Goal: Check status: Check status

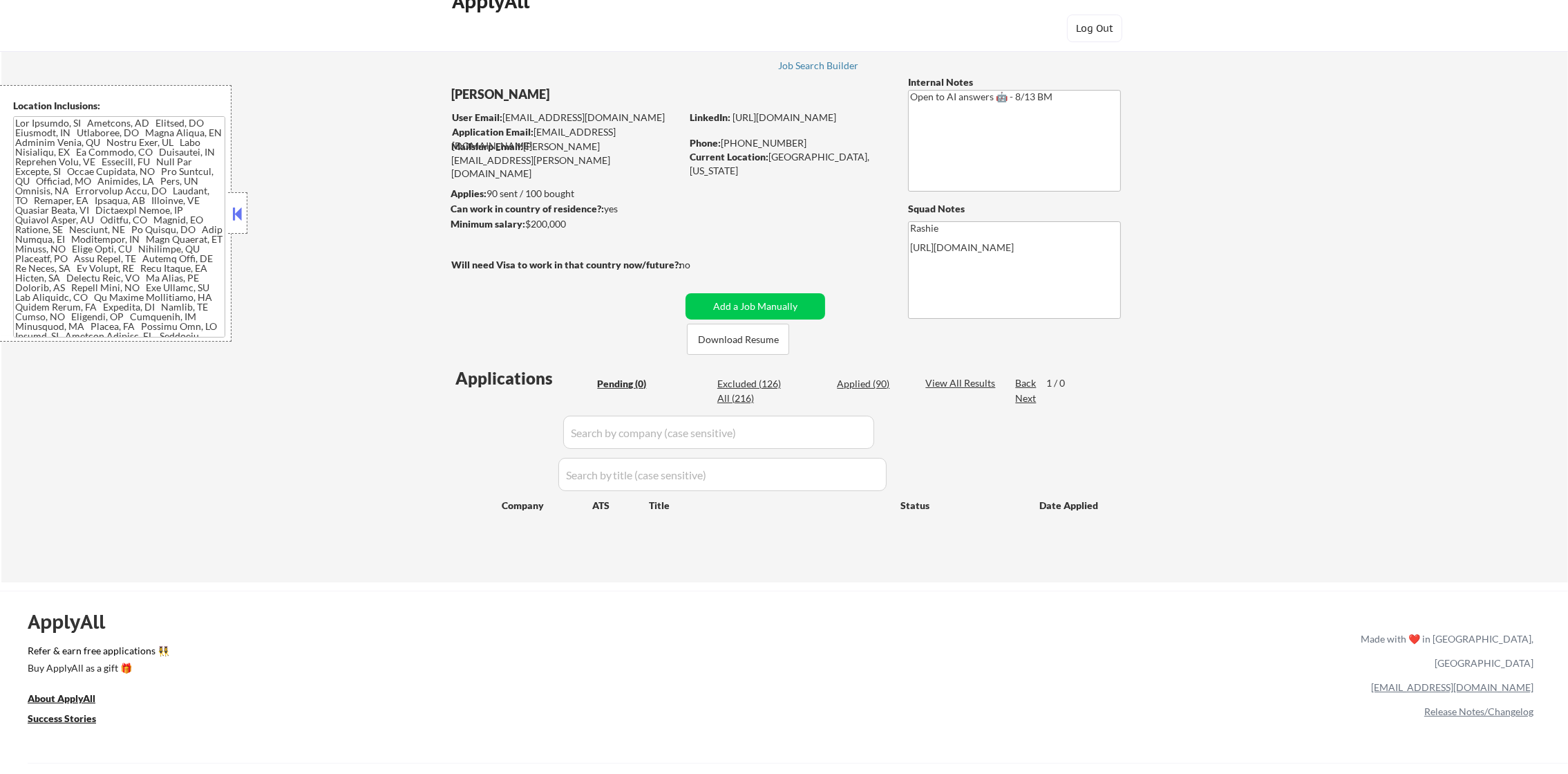
scroll to position [68, 0]
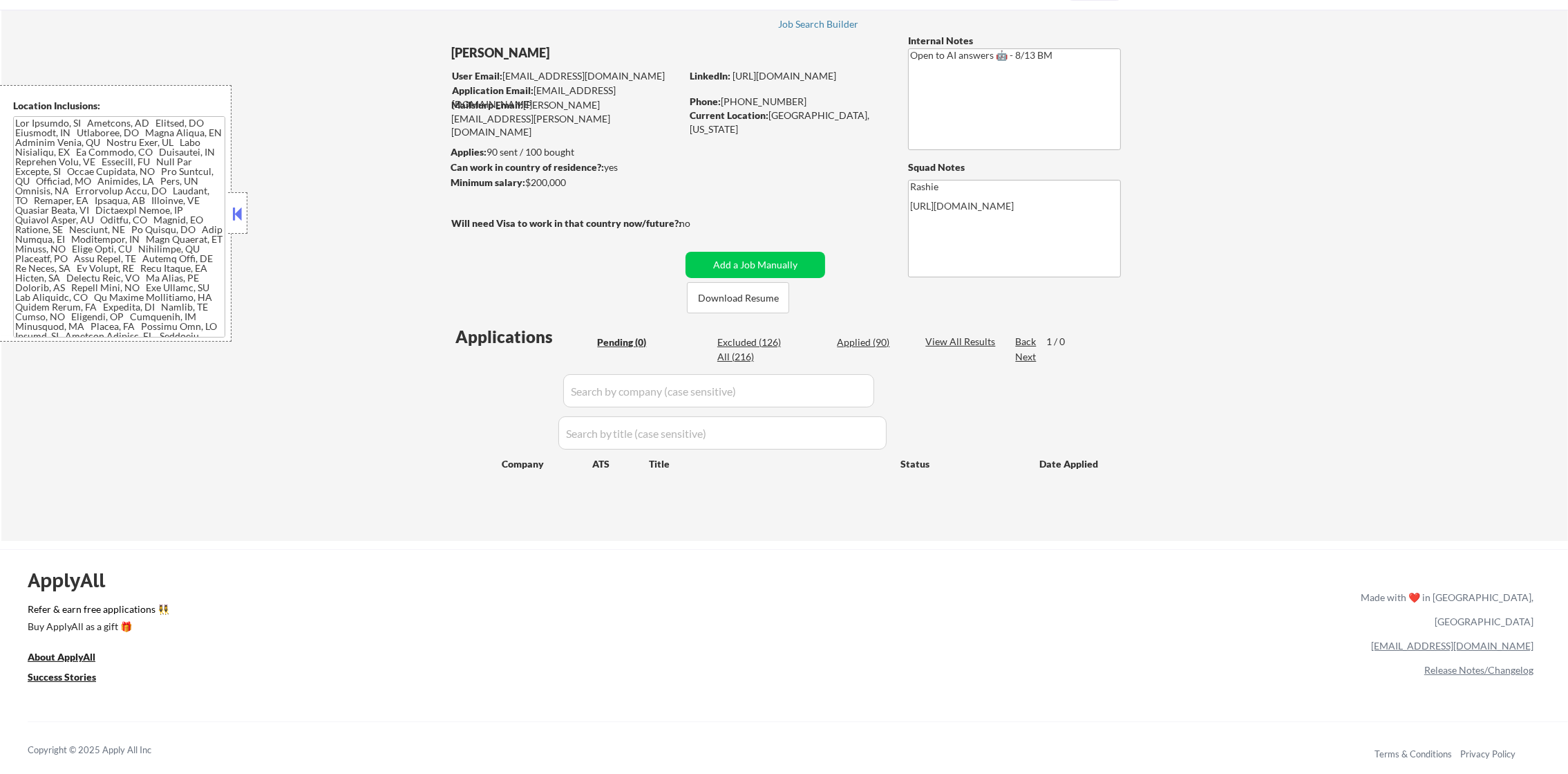
click at [885, 332] on div "Applications Pending (0) Excluded (126) Applied (90) All (216) View All Results…" at bounding box center [784, 420] width 666 height 190
click at [870, 342] on div "Applied (90)" at bounding box center [871, 342] width 69 height 14
select select ""applied""
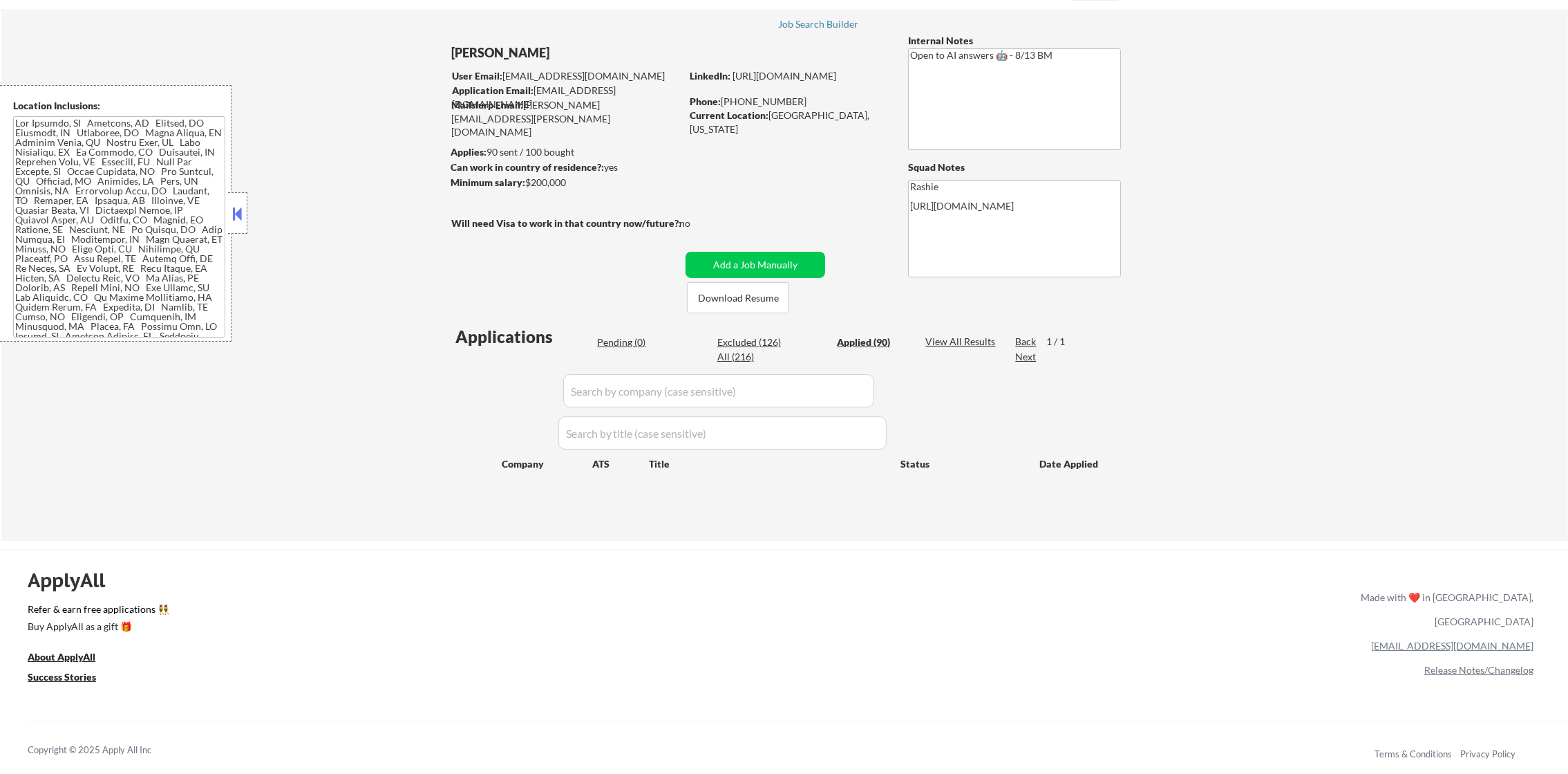
select select ""applied""
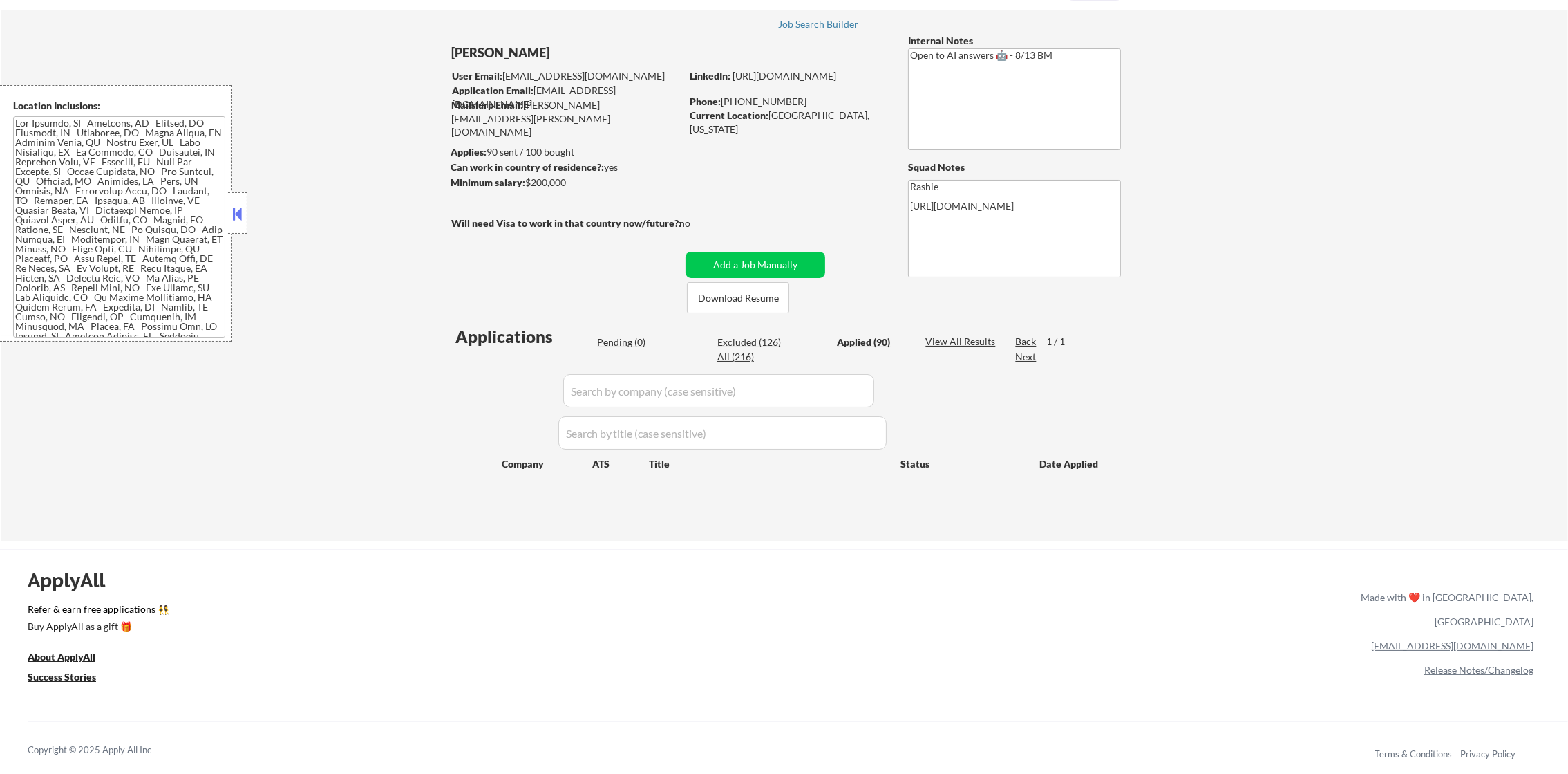
select select ""applied""
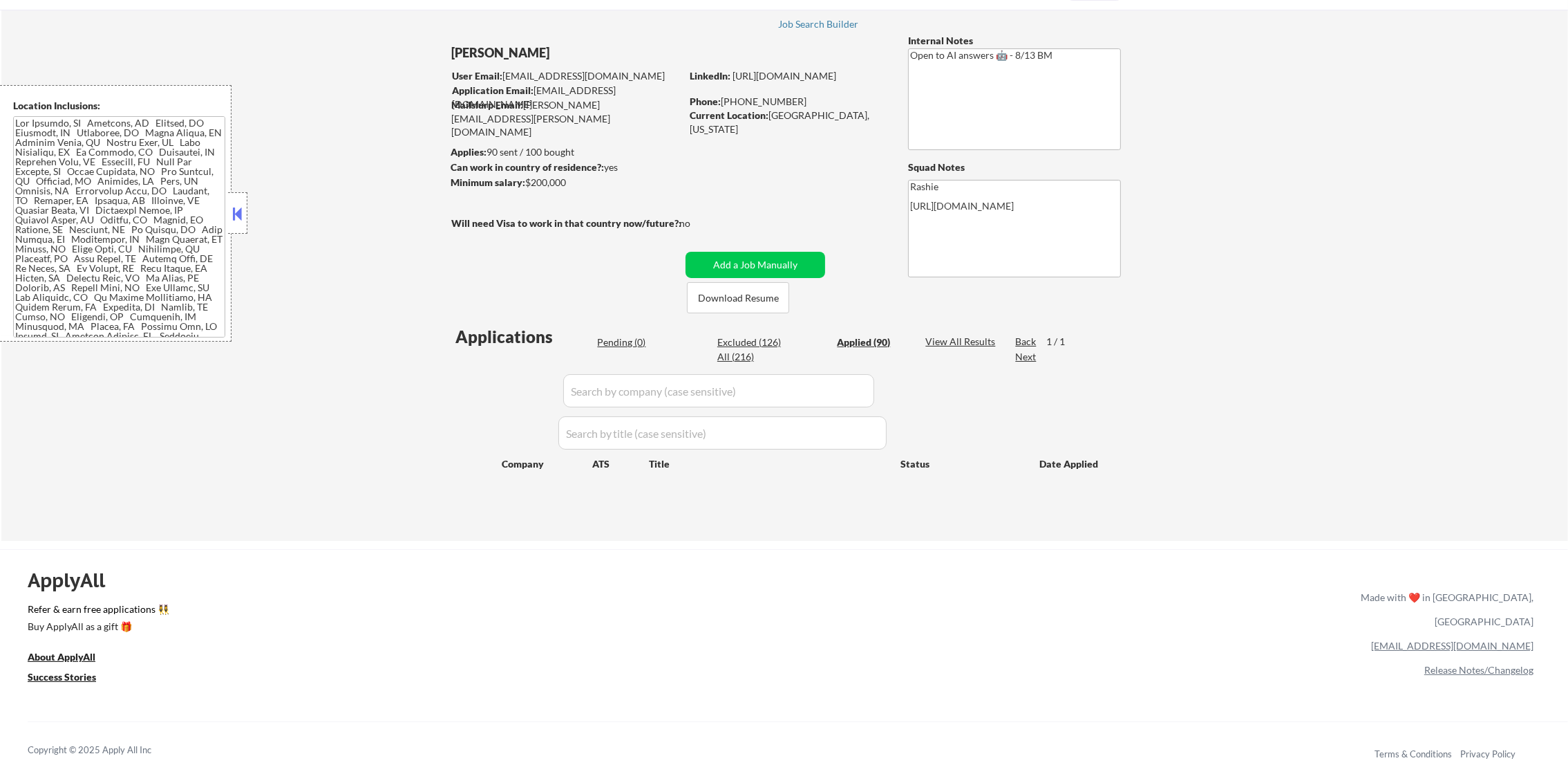
select select ""applied""
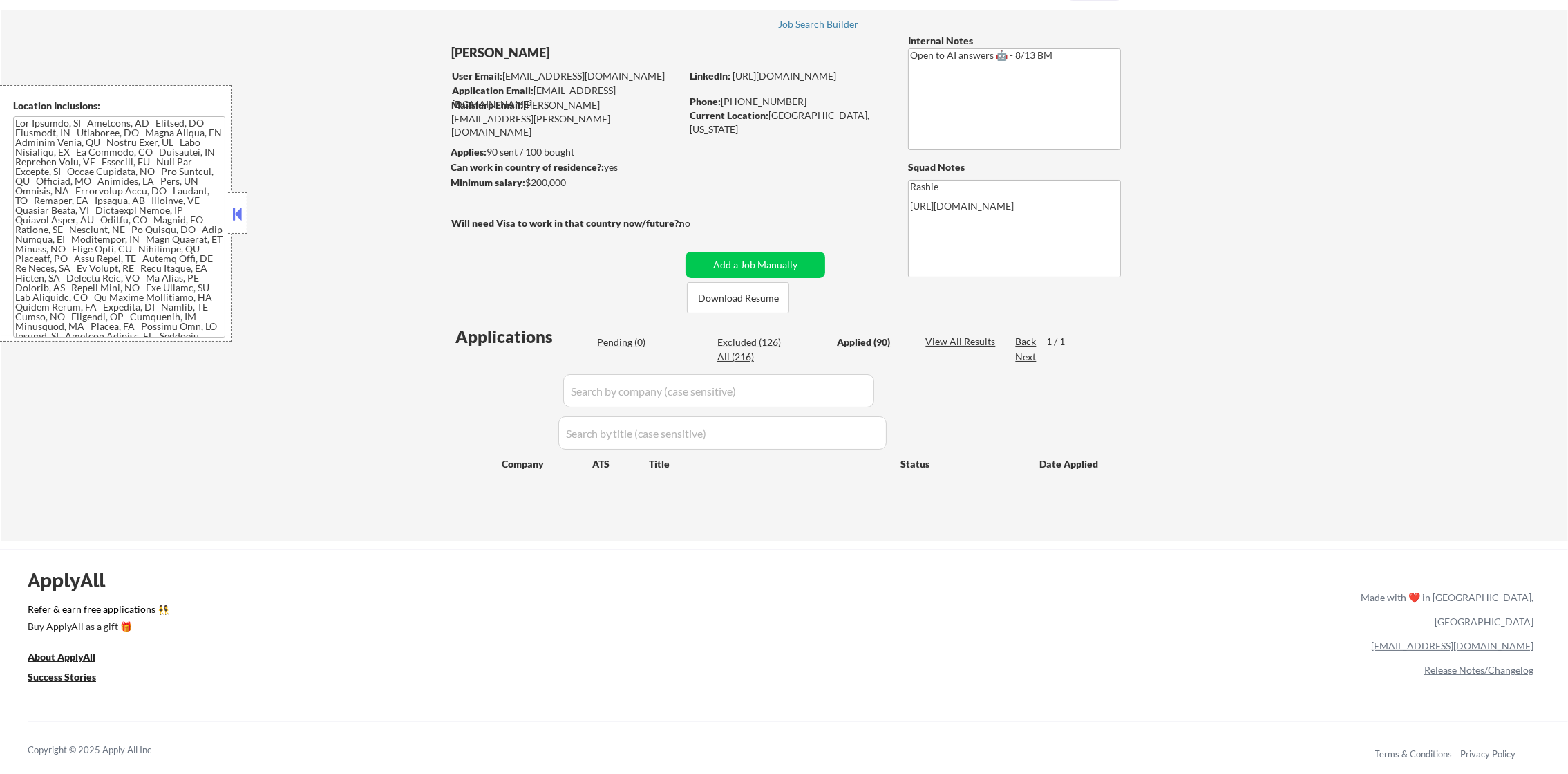
select select ""applied""
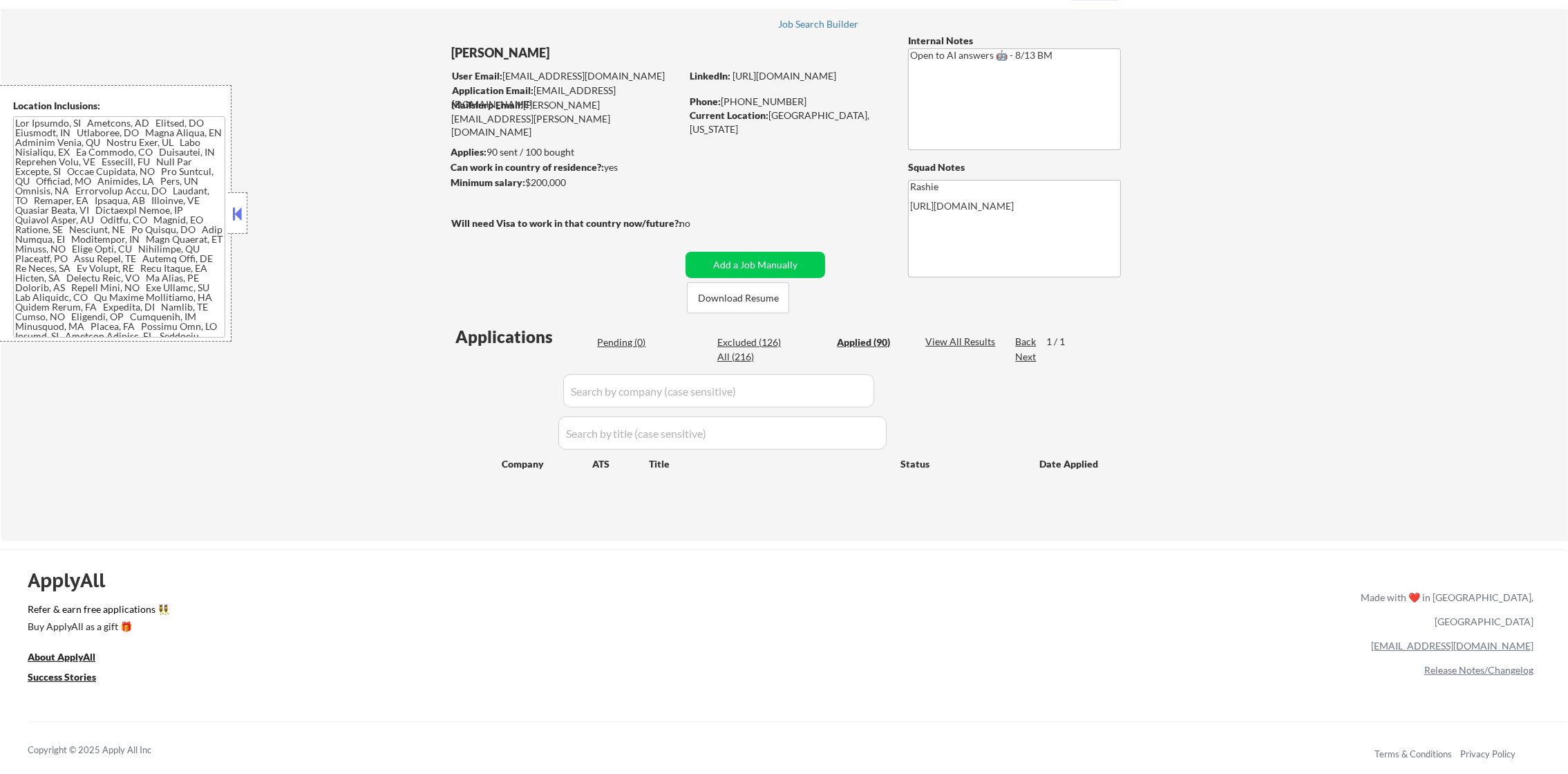
select select ""applied""
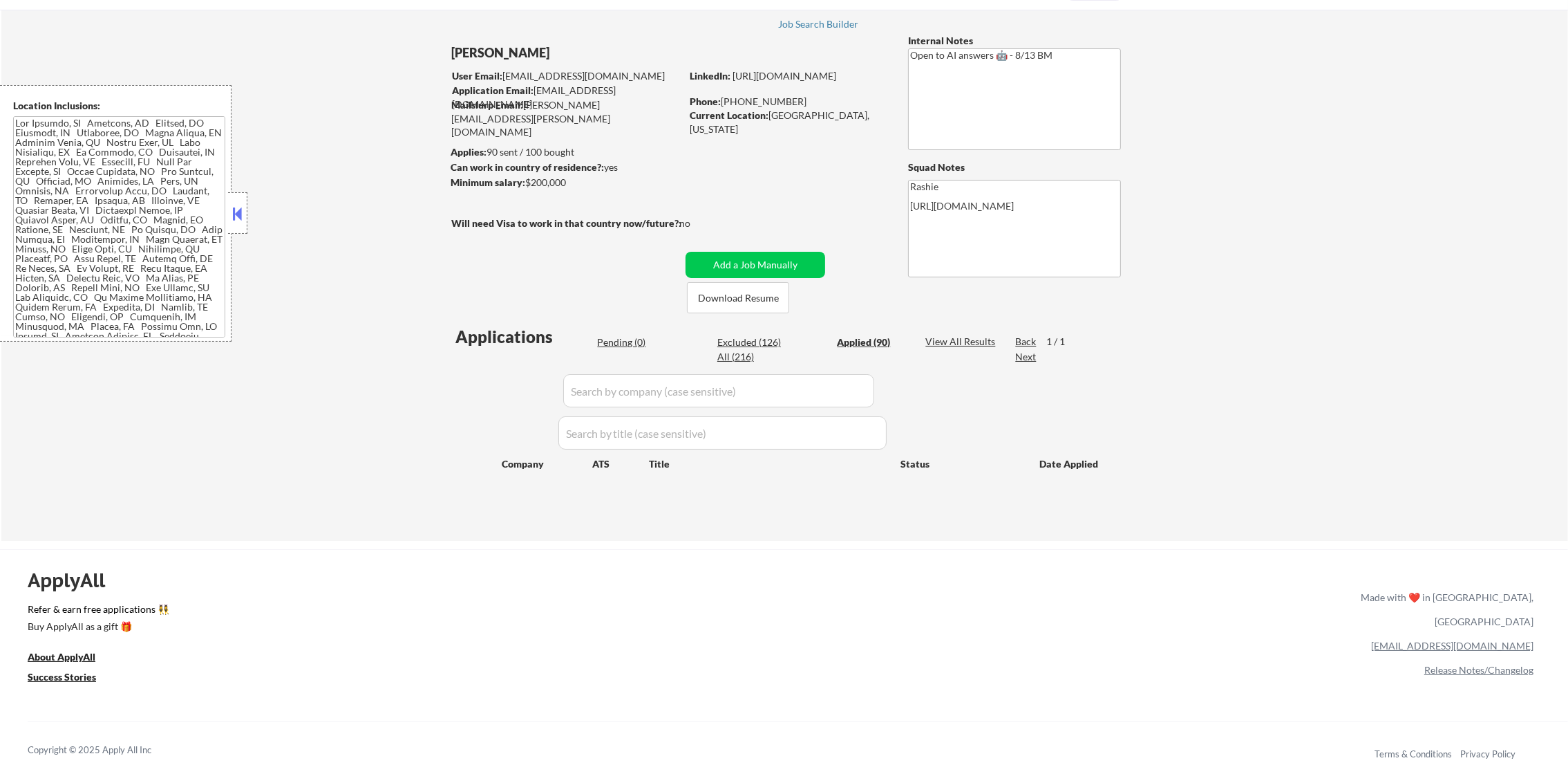
select select ""applied""
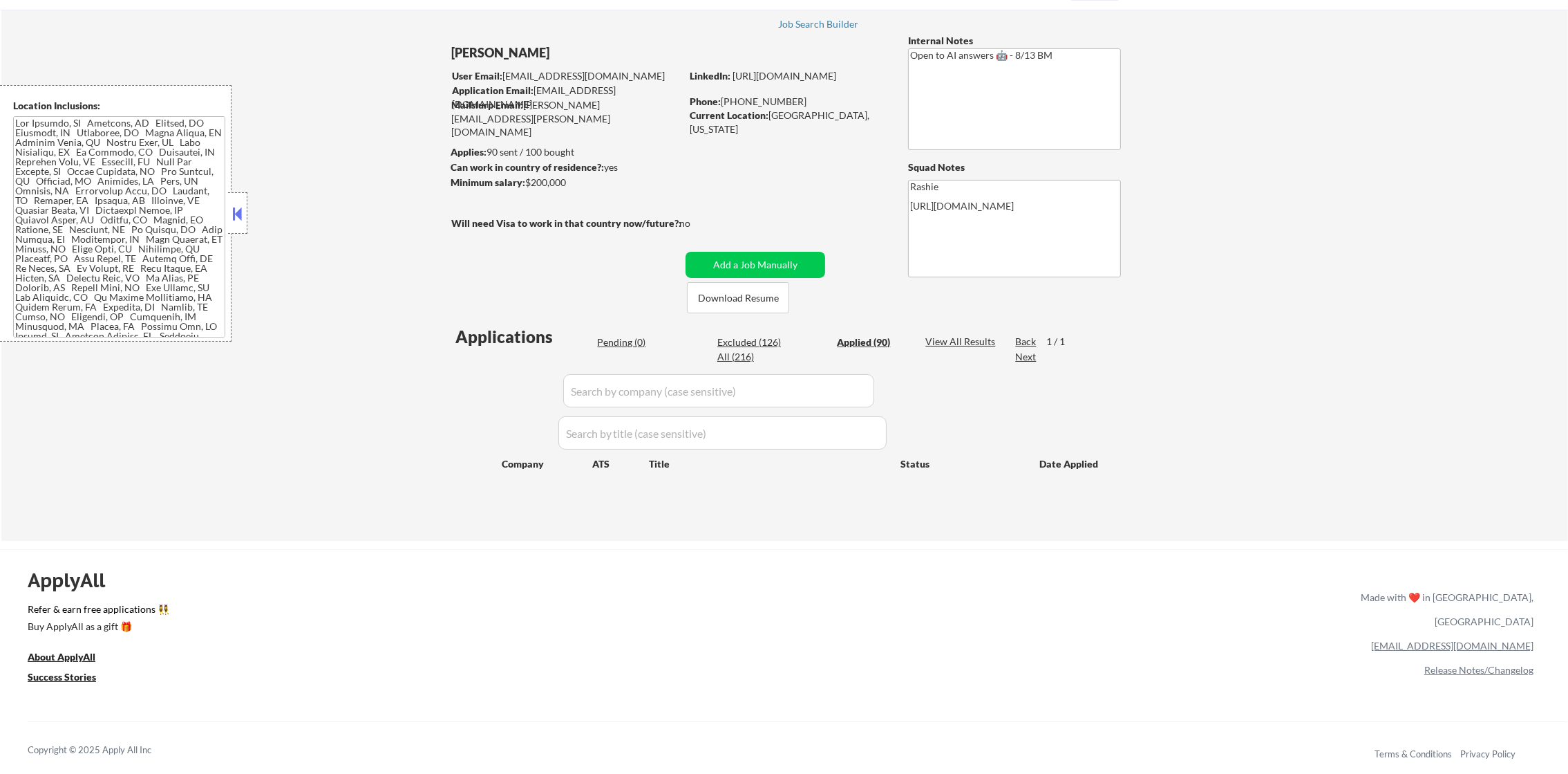
select select ""applied""
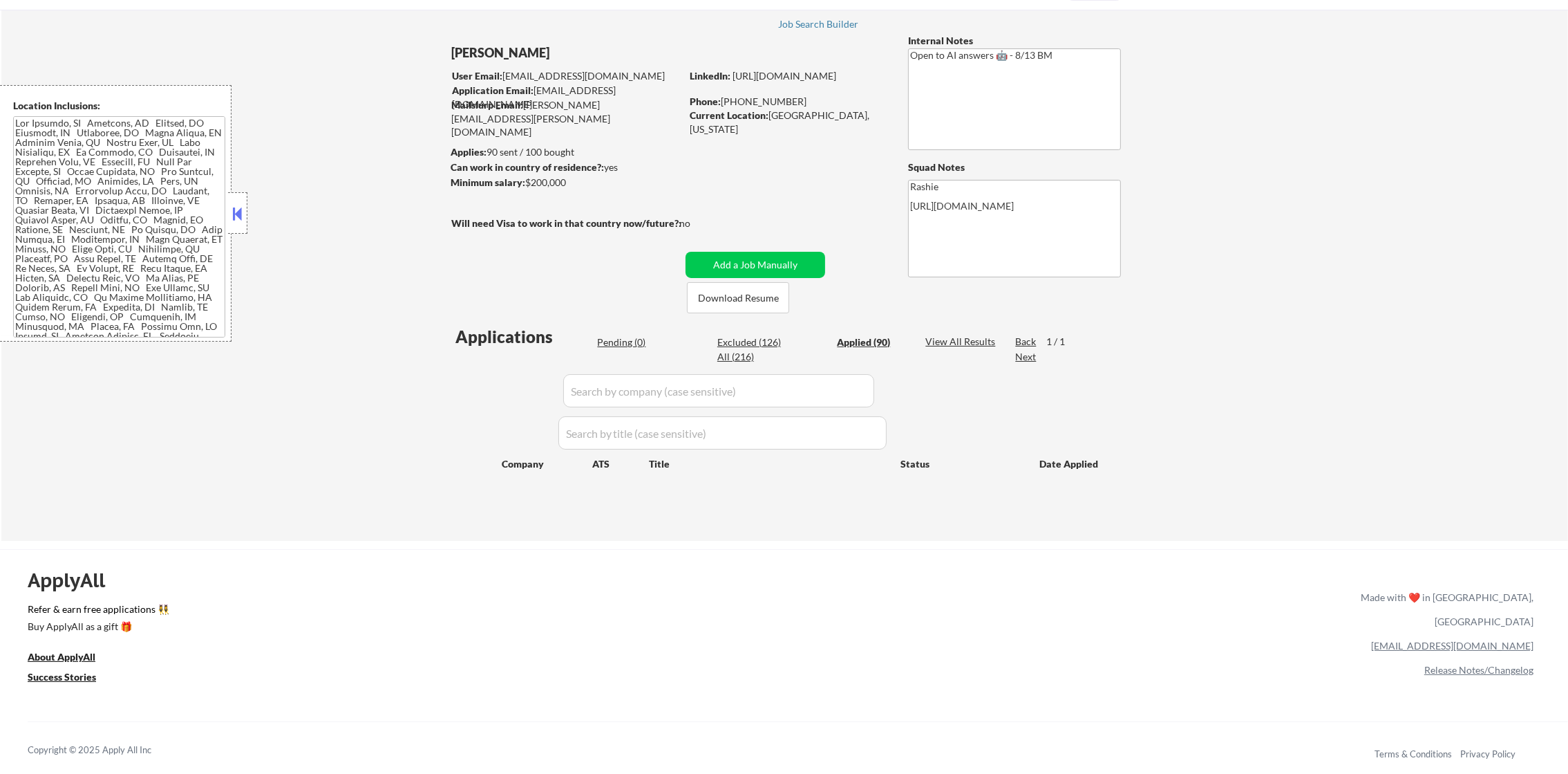
select select ""applied""
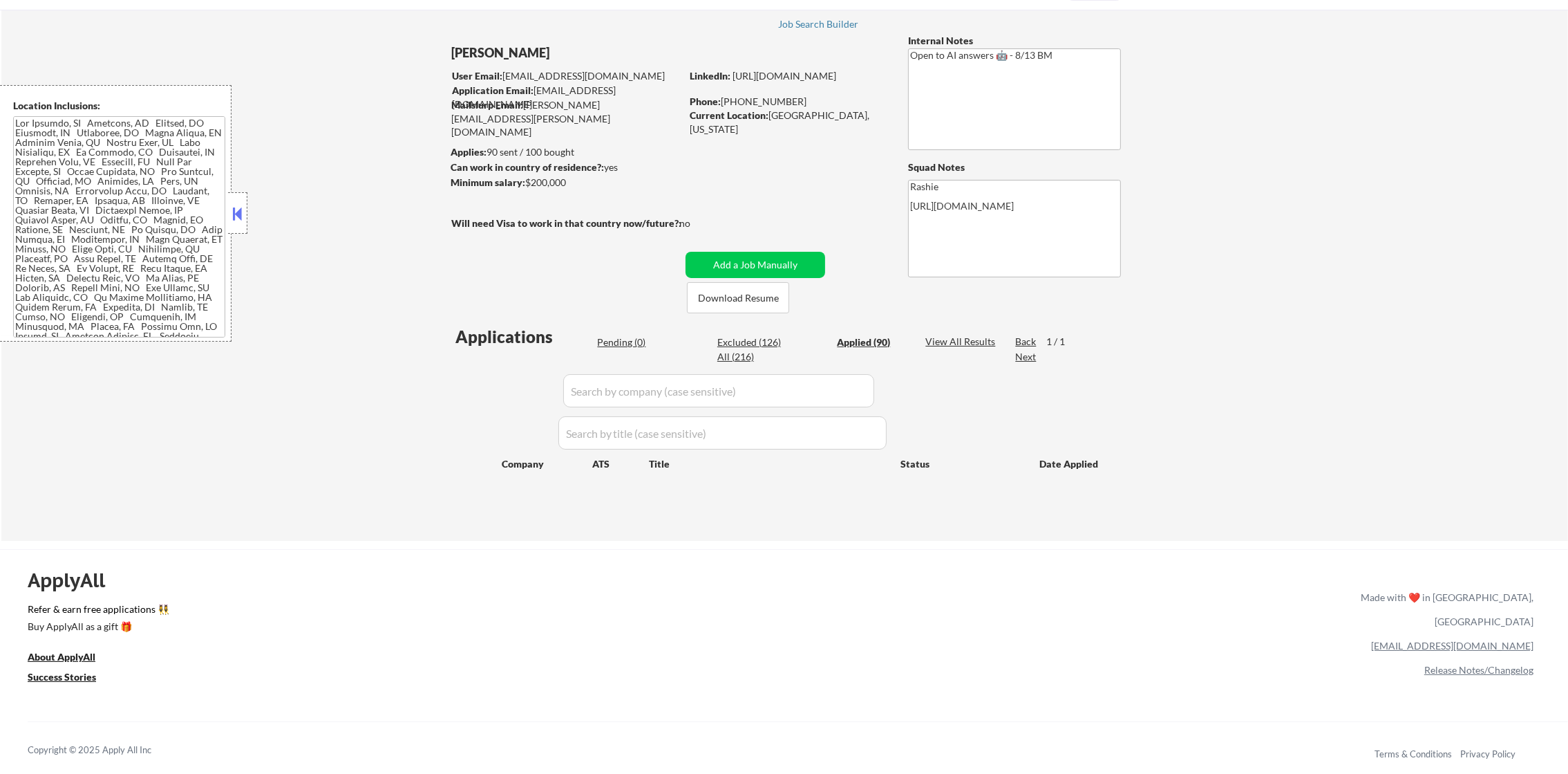
select select ""applied""
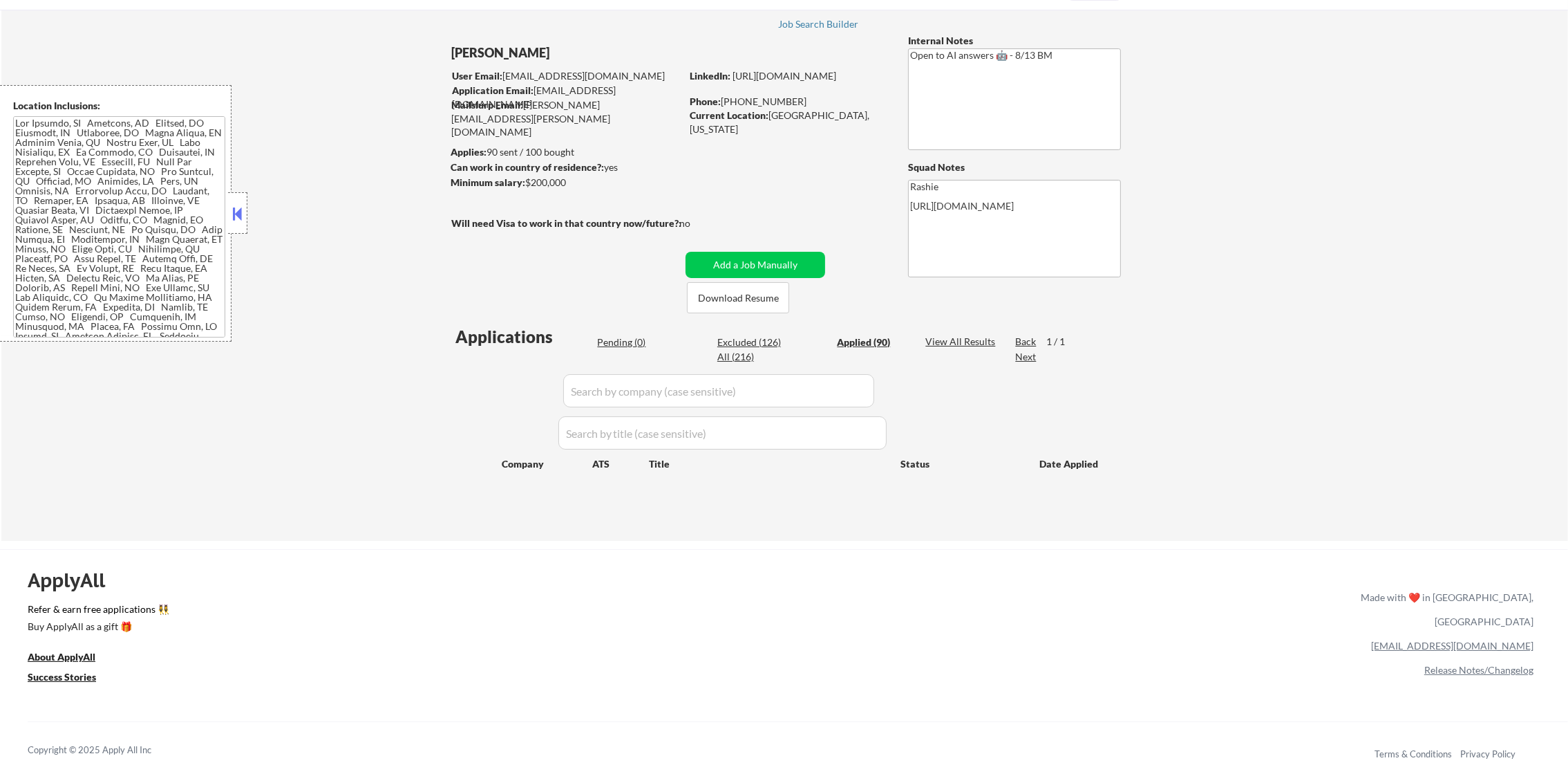
select select ""applied""
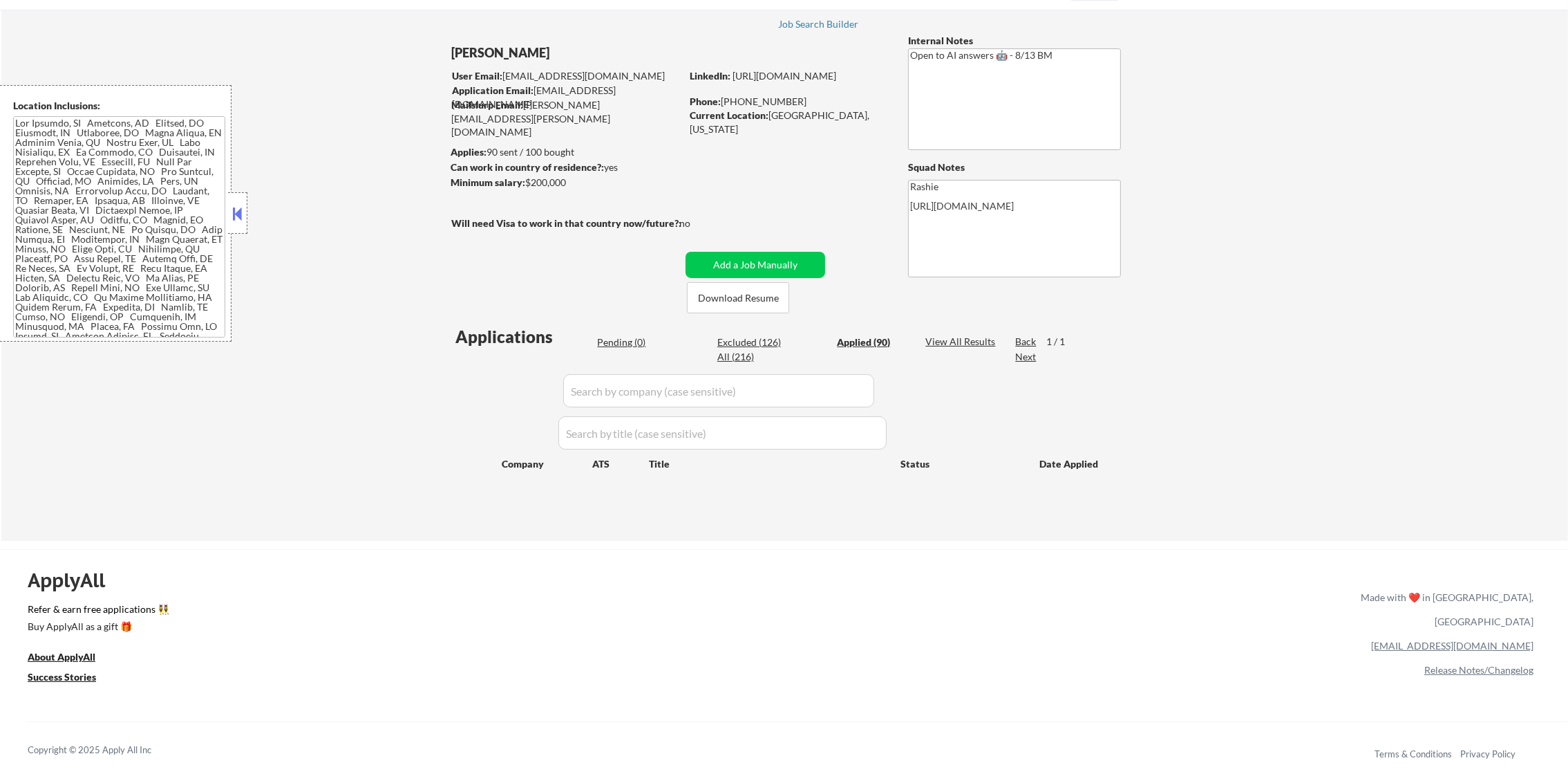
select select ""applied""
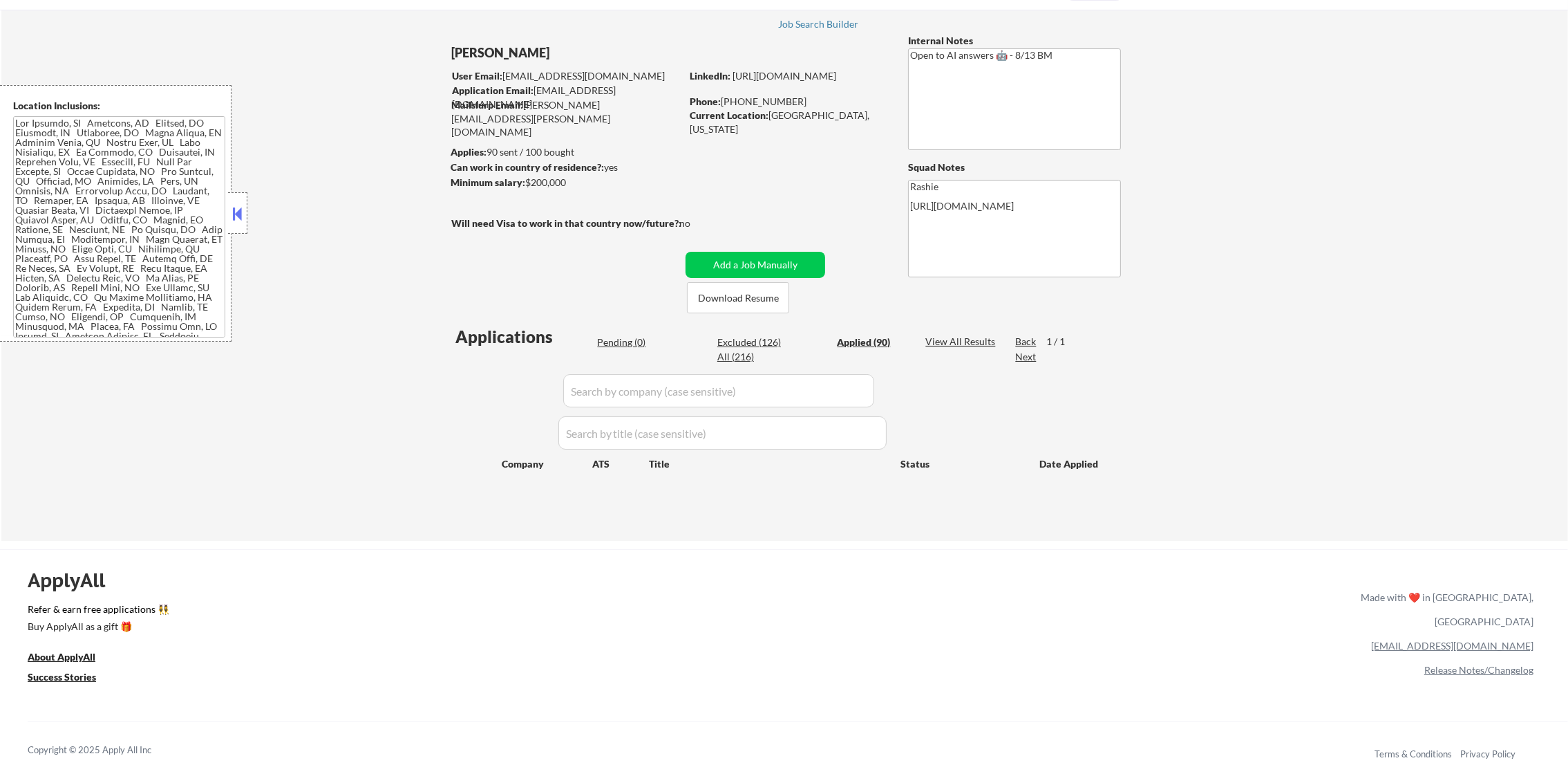
select select ""applied""
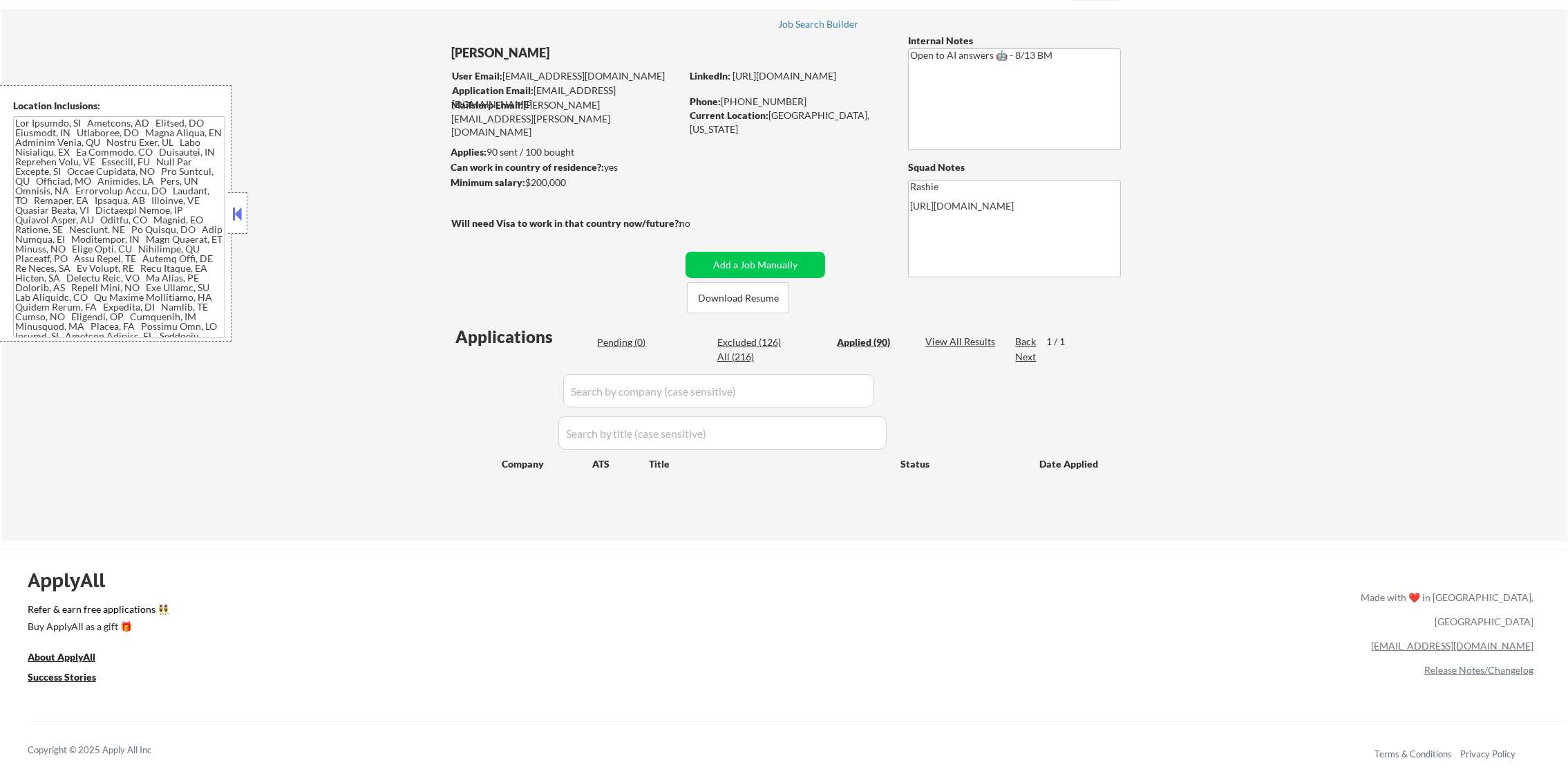
select select ""applied""
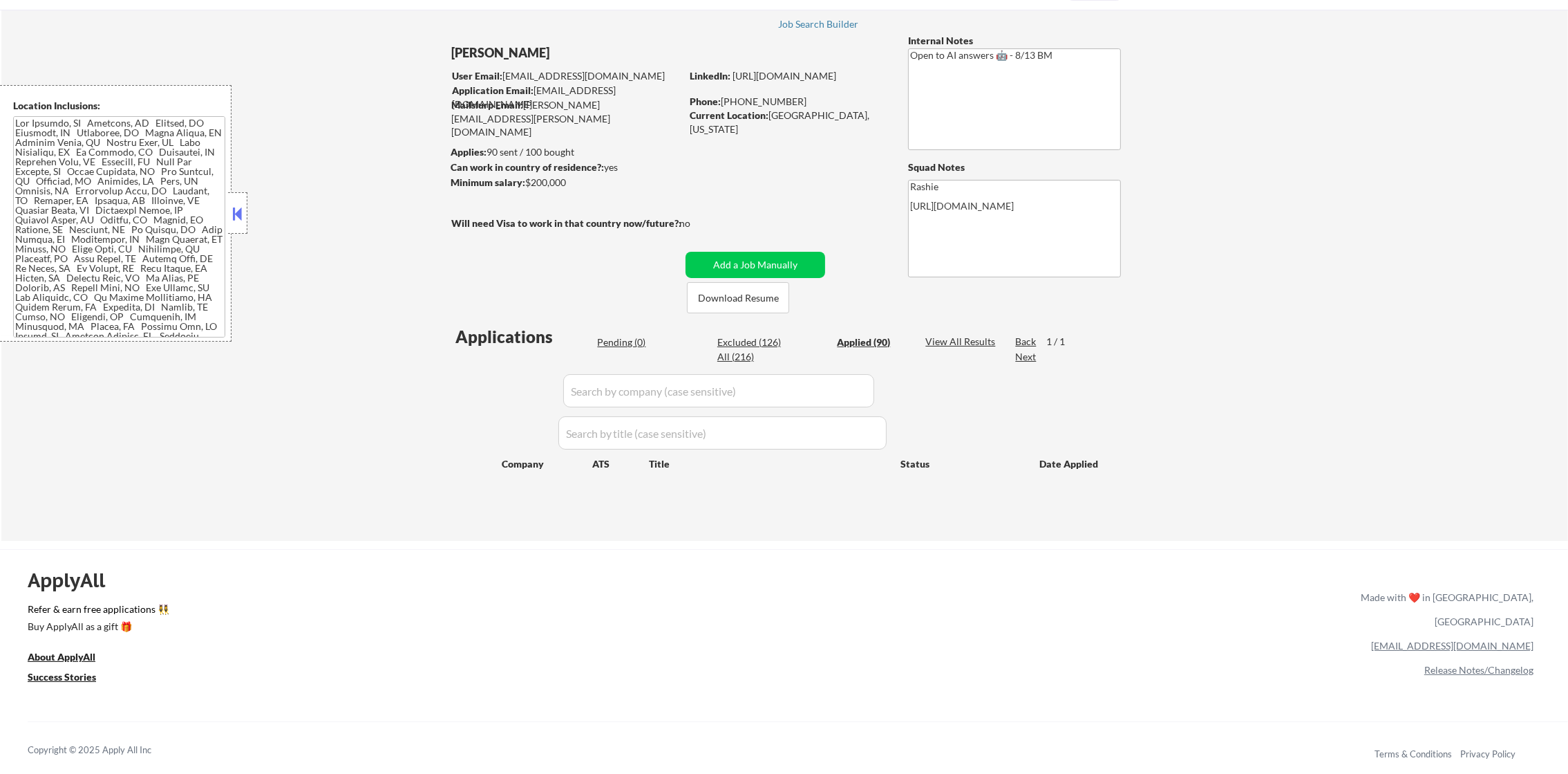
select select ""applied""
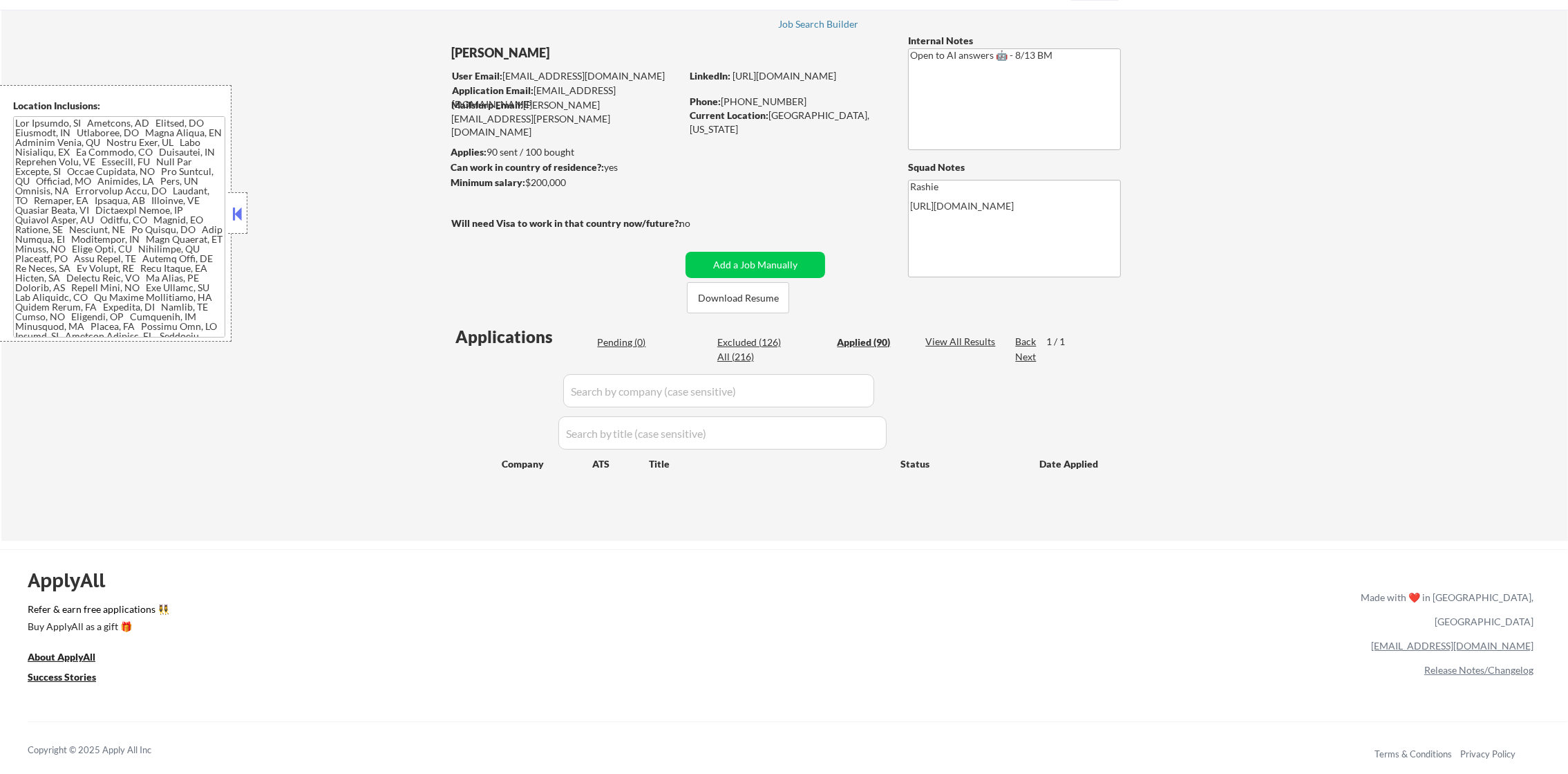
select select ""applied""
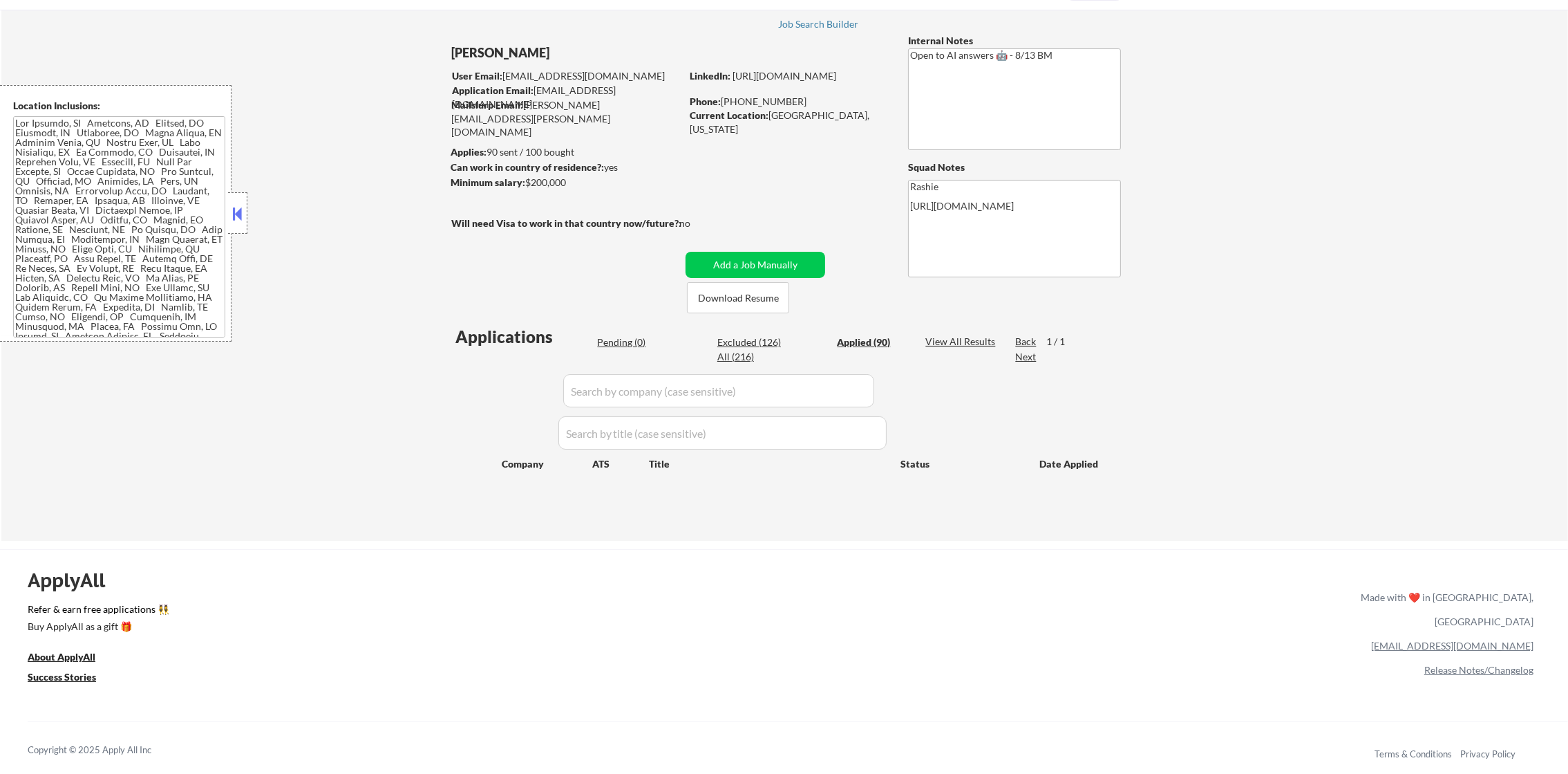
select select ""applied""
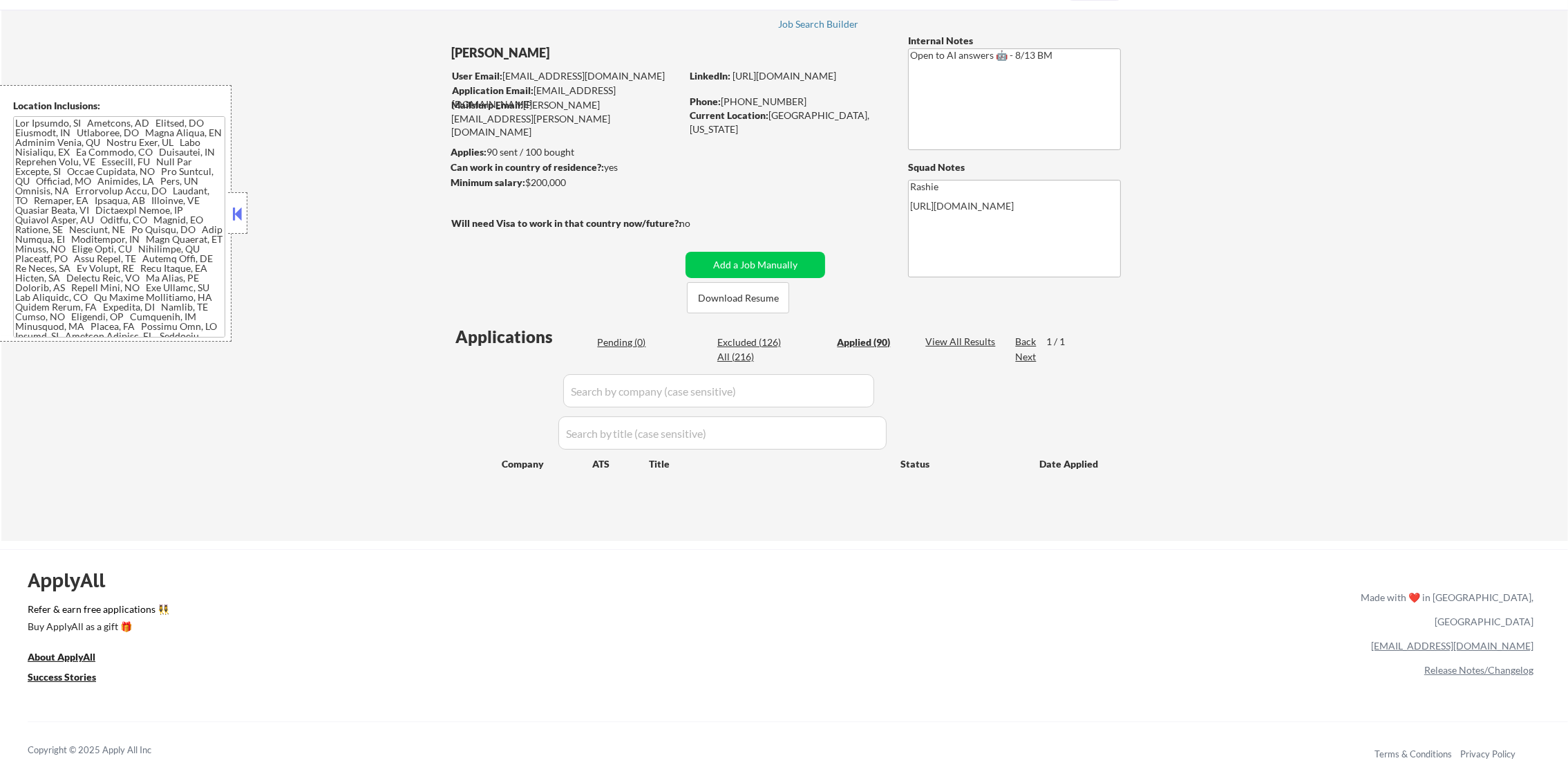
select select ""applied""
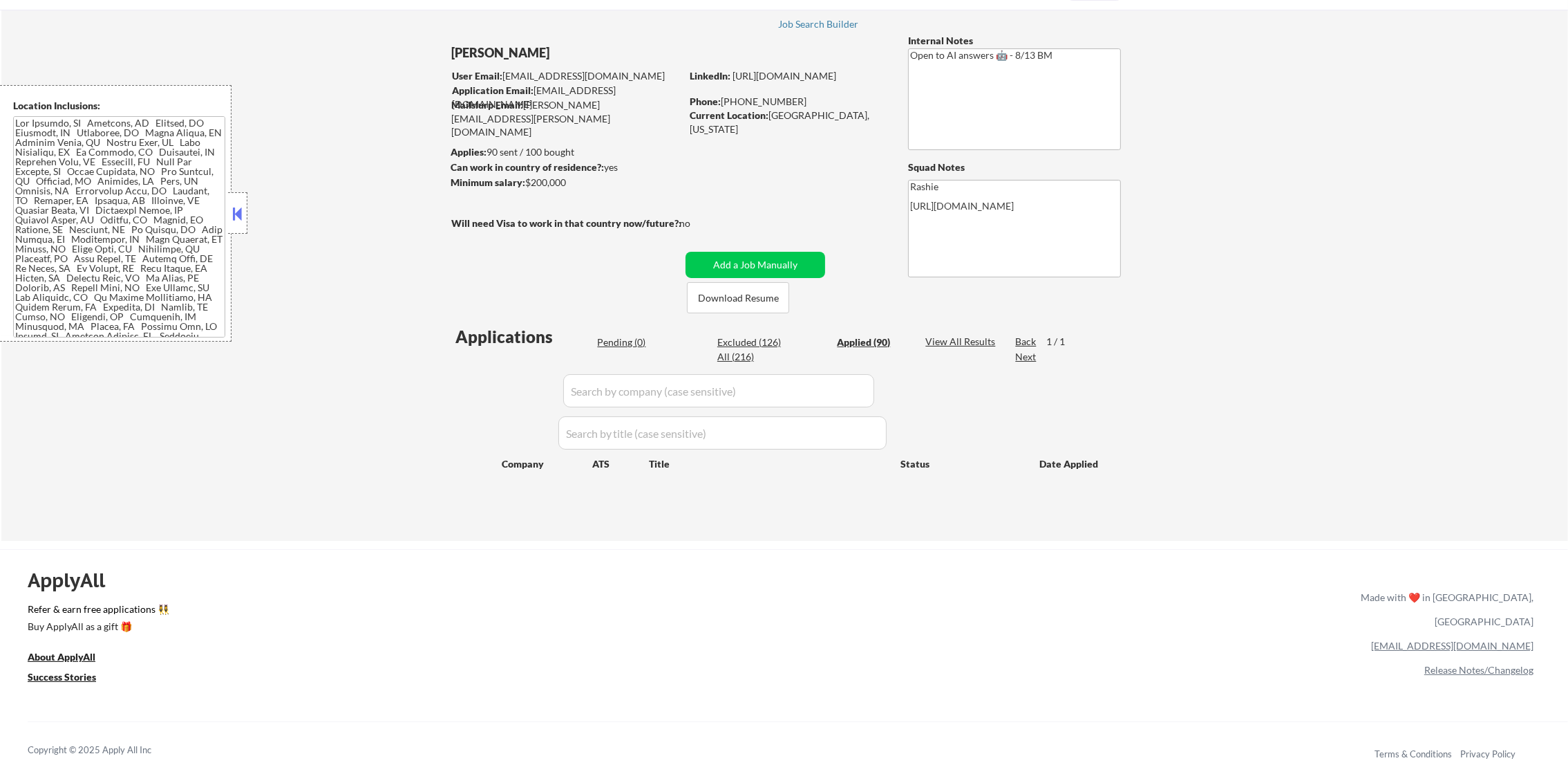
select select ""applied""
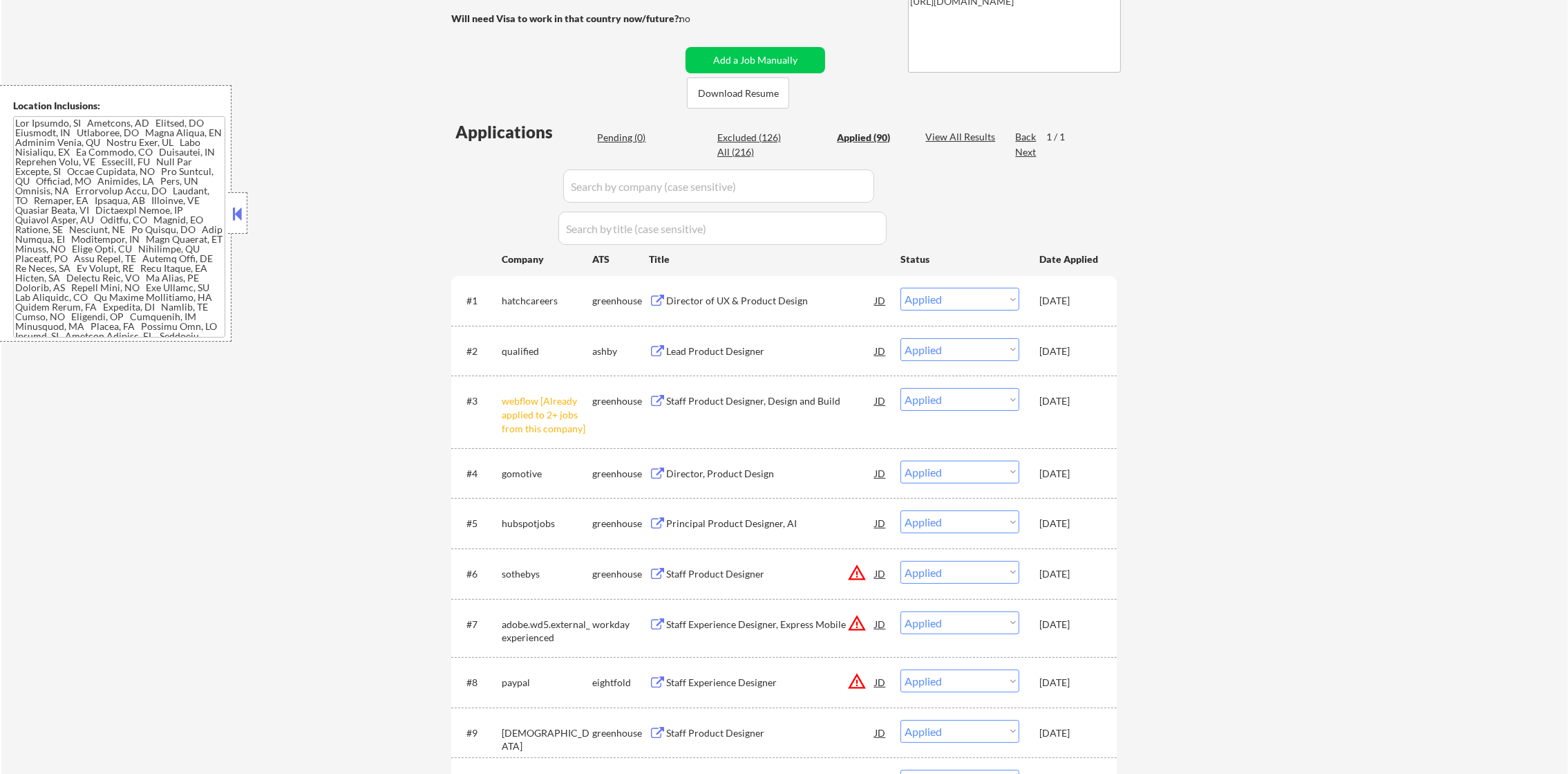
scroll to position [276, 0]
click at [736, 398] on div "Staff Product Designer, Design and Build" at bounding box center [771, 398] width 209 height 14
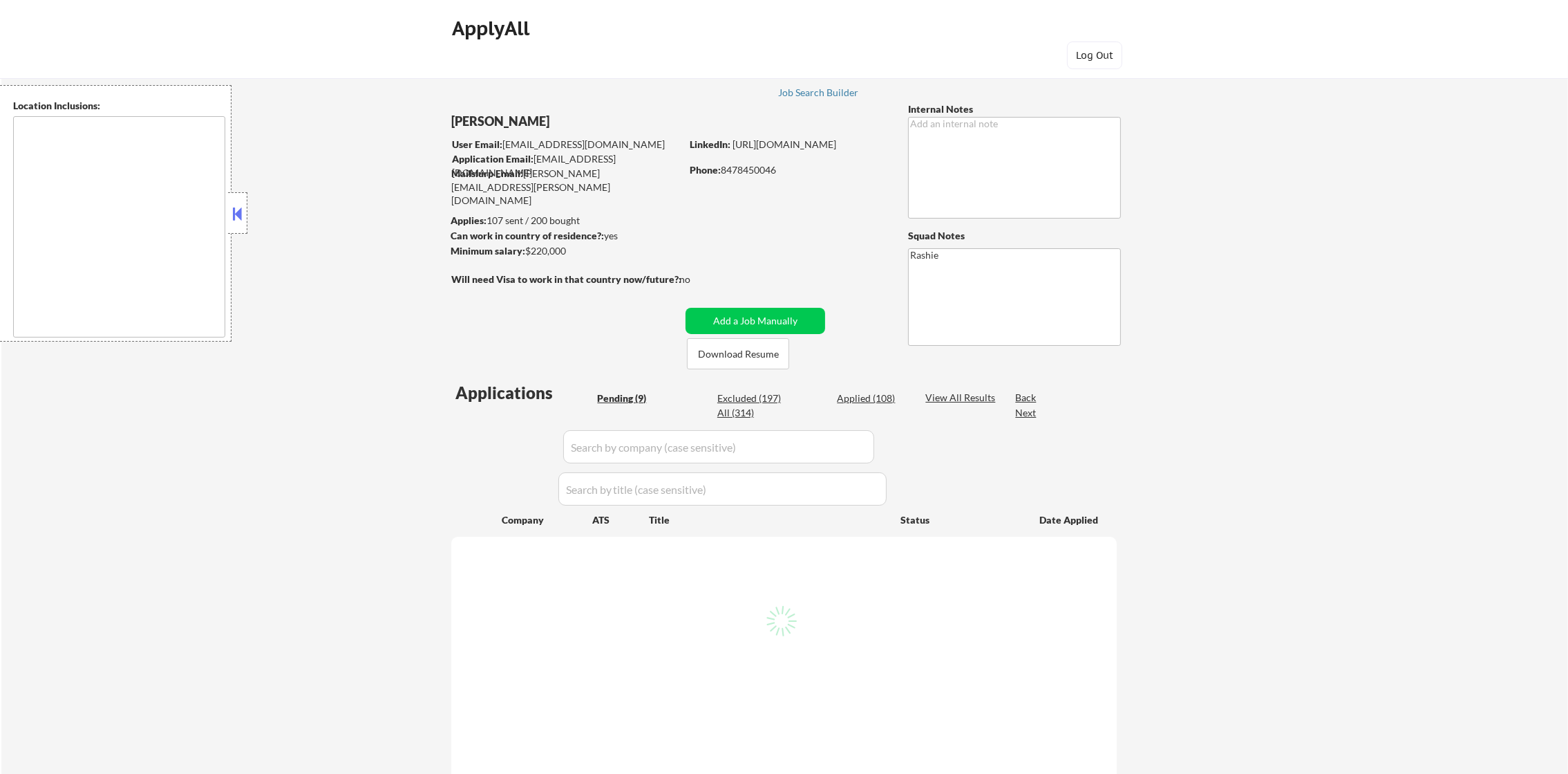
type textarea "[GEOGRAPHIC_DATA], [GEOGRAPHIC_DATA] [GEOGRAPHIC_DATA], [GEOGRAPHIC_DATA] [GEOG…"
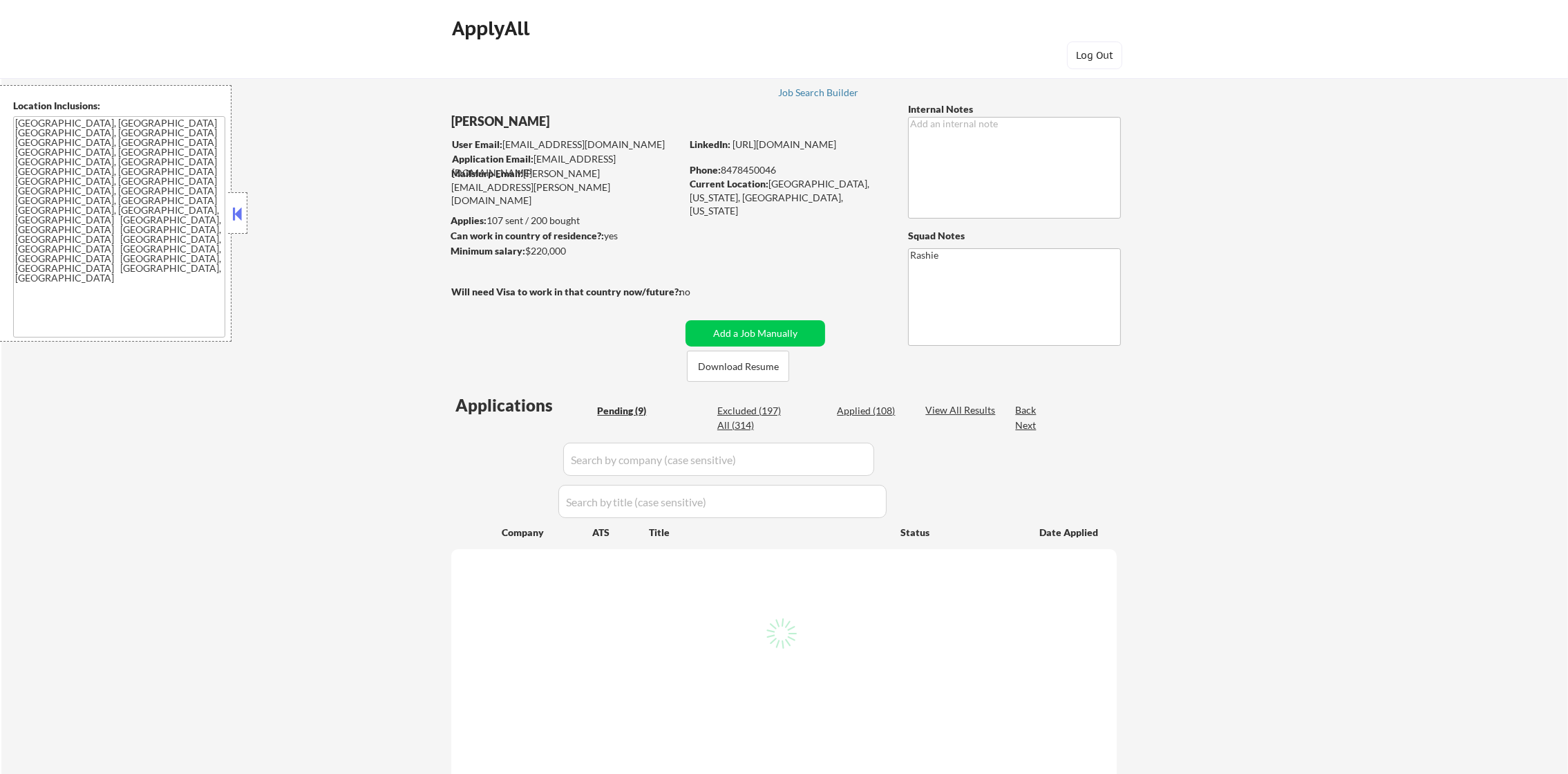
select select ""pending""
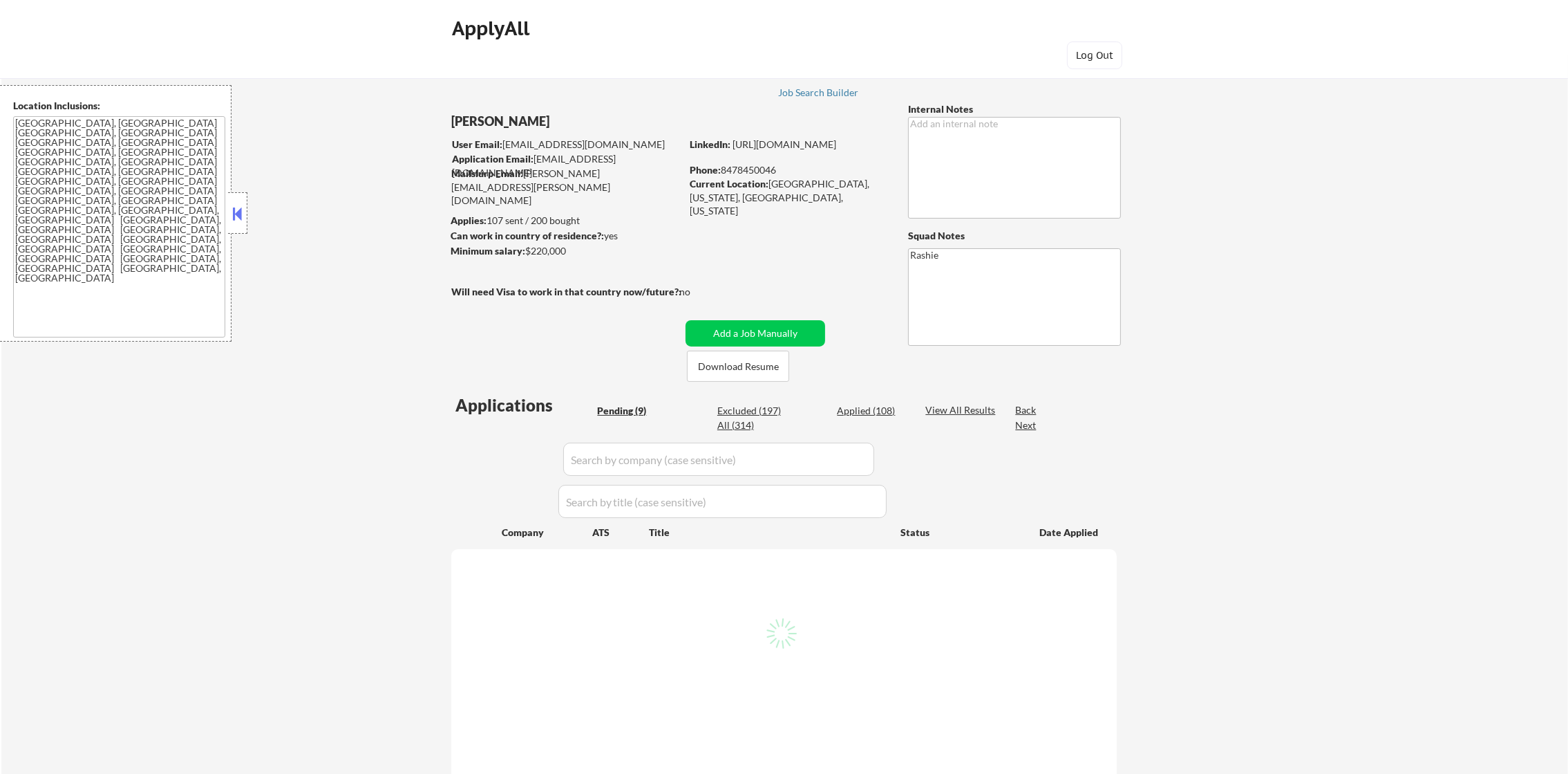
select select ""pending""
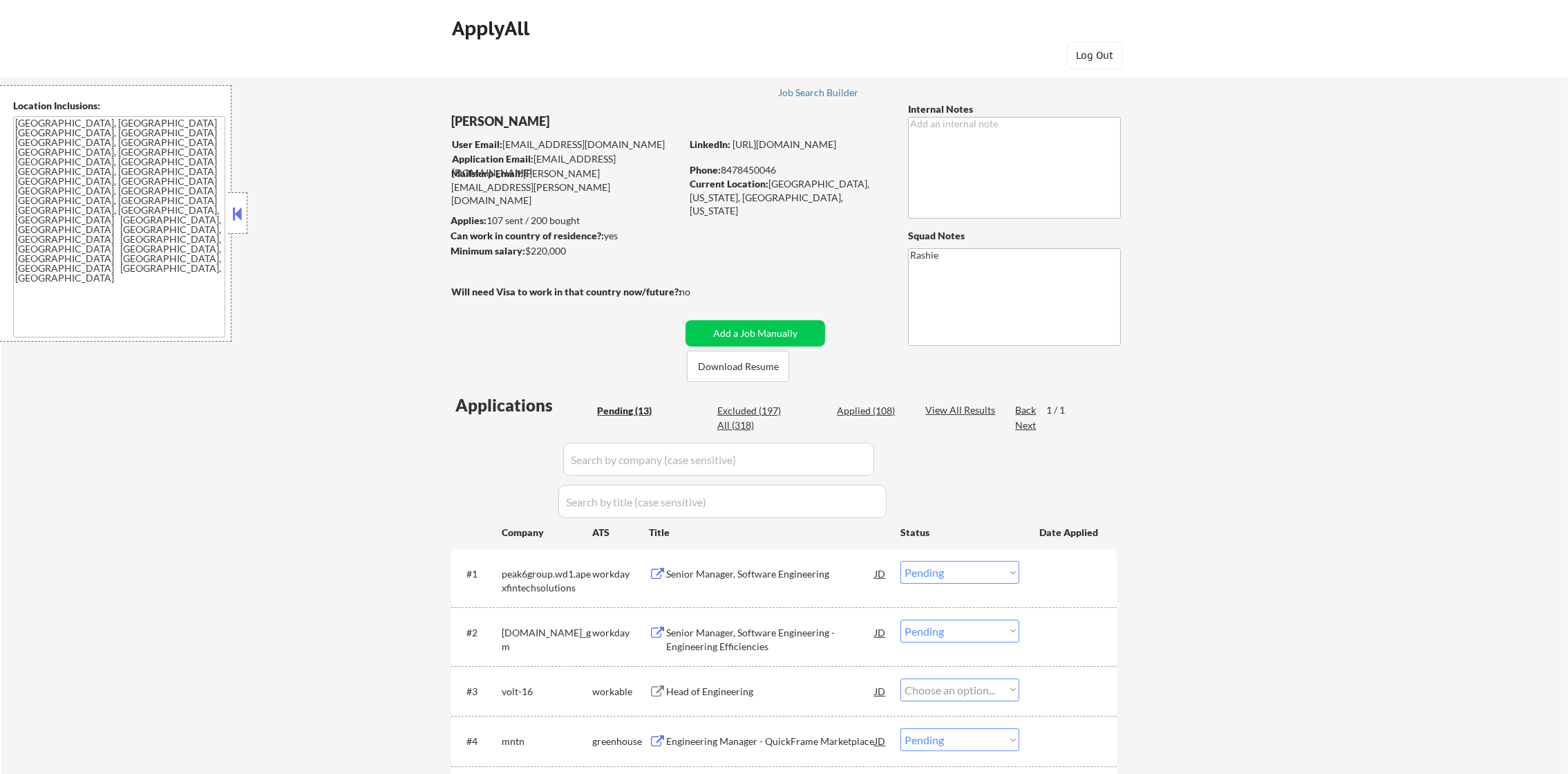
select select ""pending""
select select ""PLACEHOLDER_1427118222253""
select select ""pending""
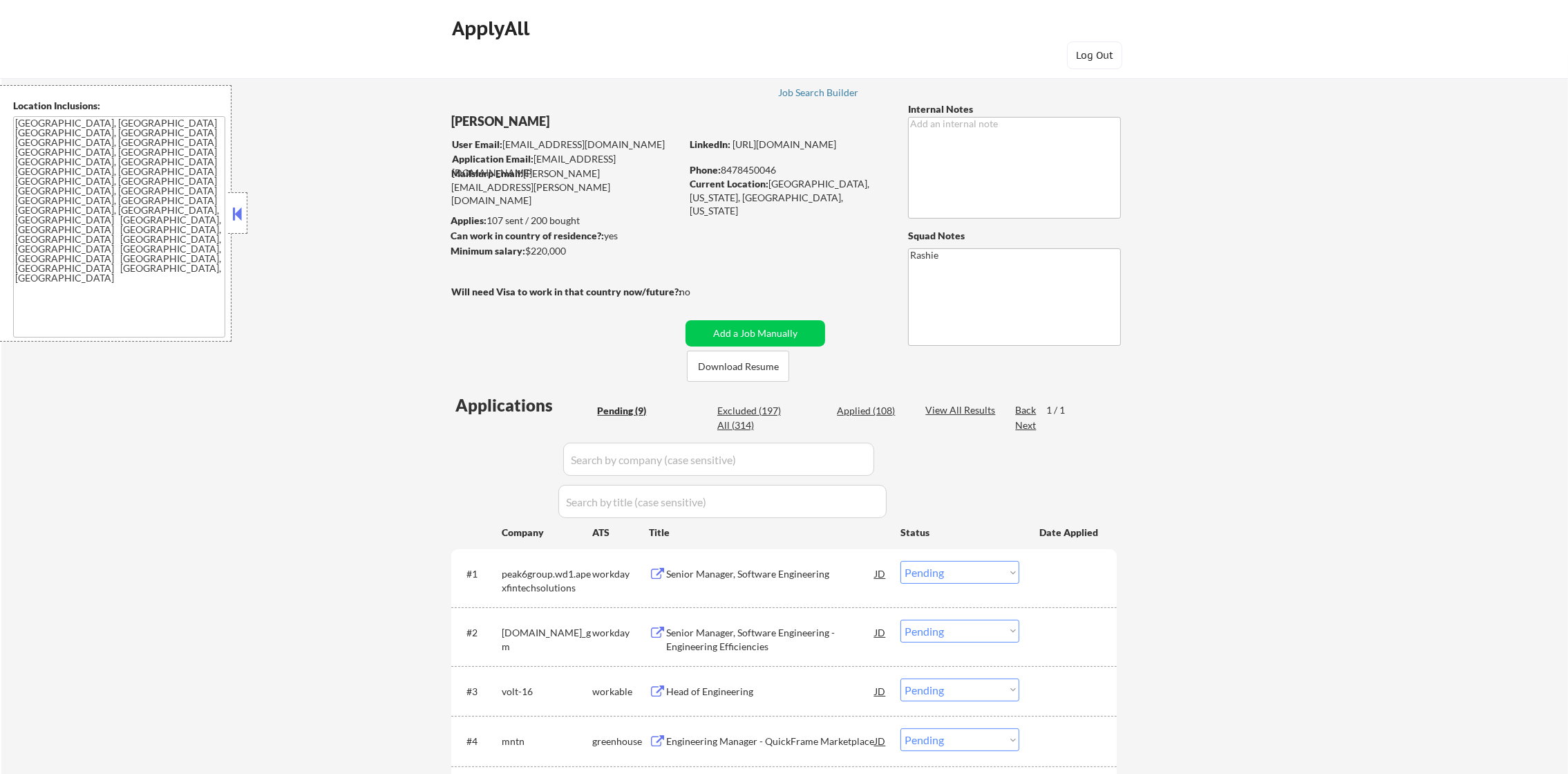
click at [877, 410] on div "Applied (108)" at bounding box center [871, 410] width 69 height 14
select select ""applied""
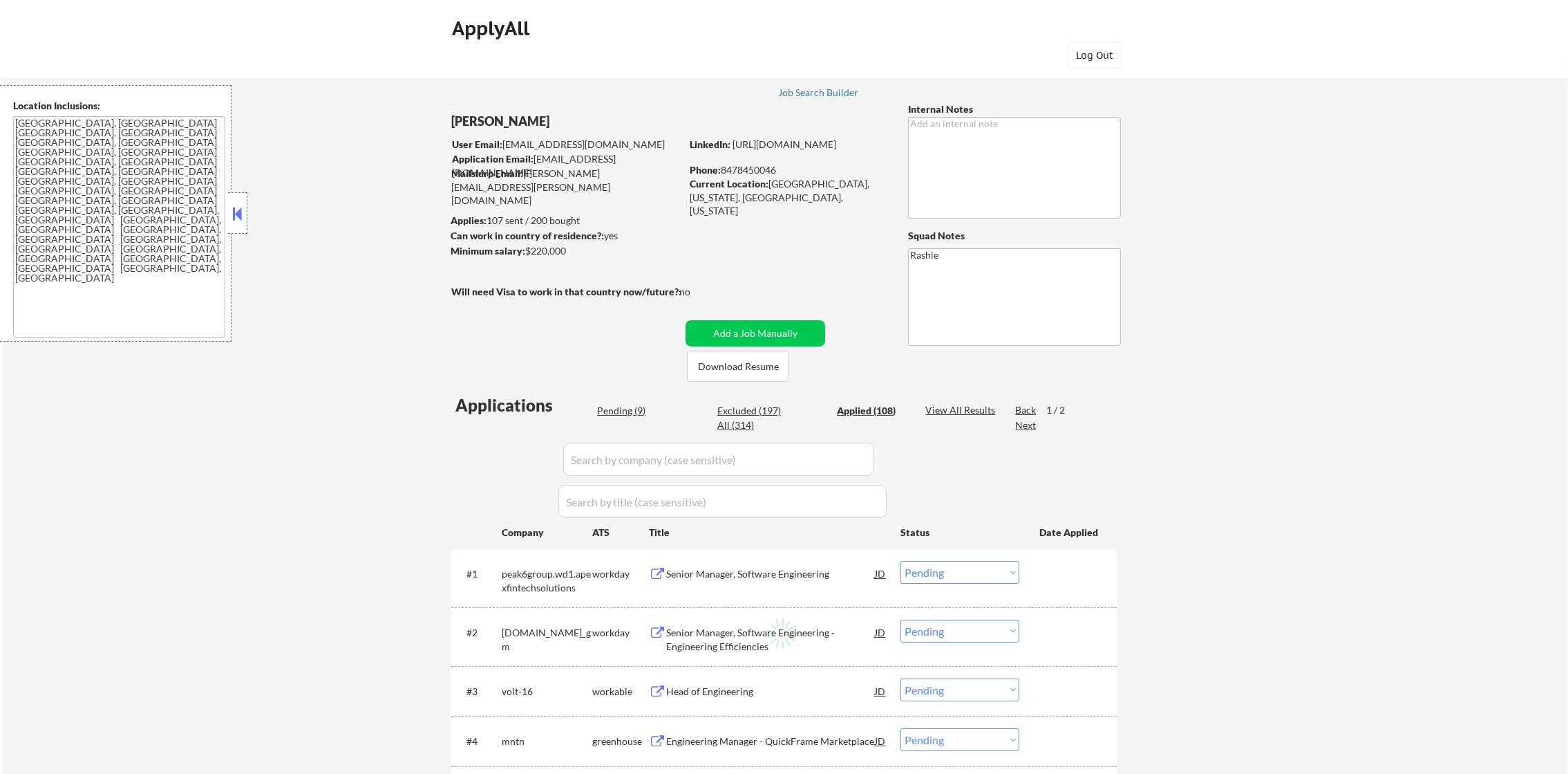
select select ""applied""
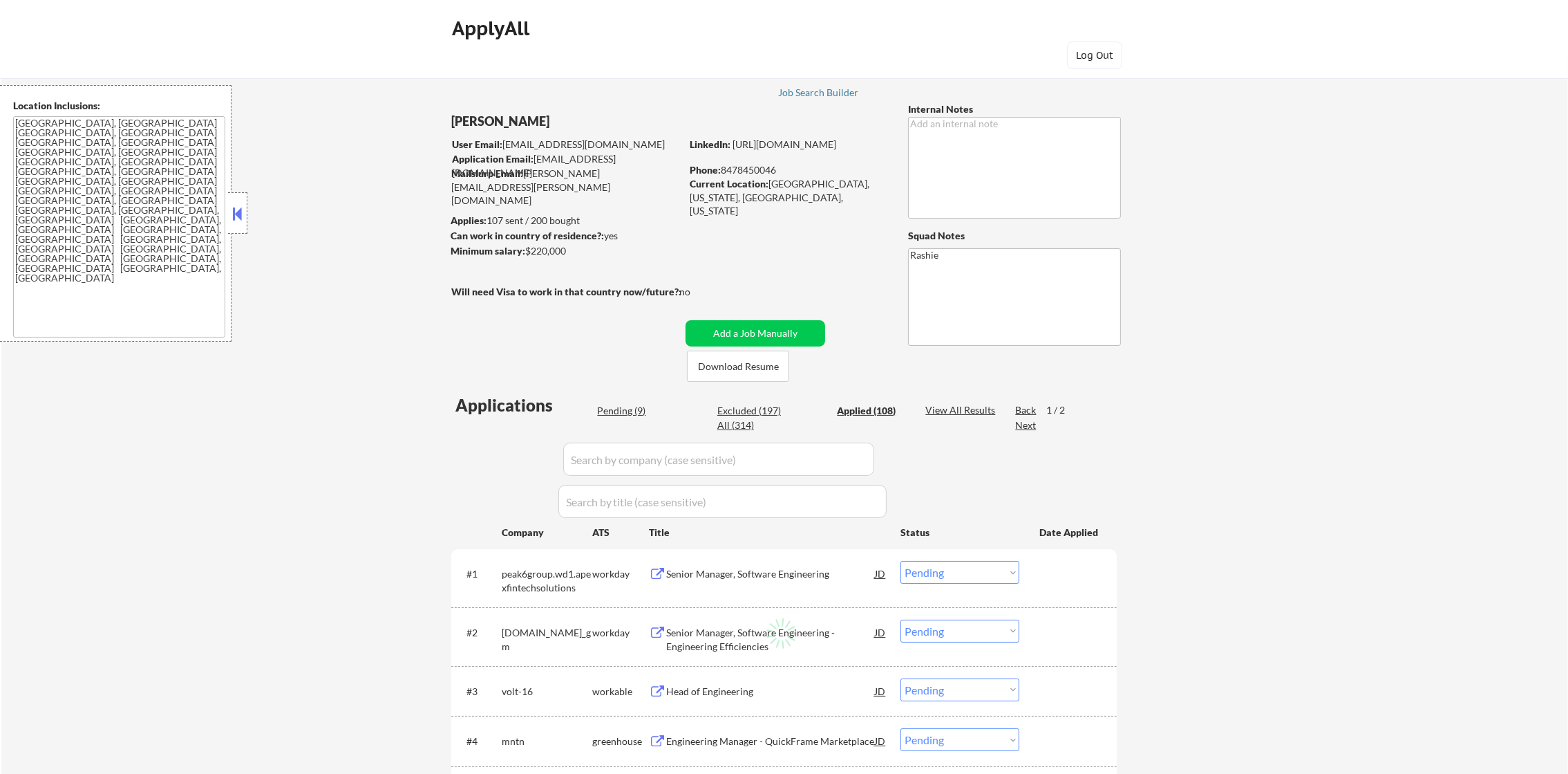
select select ""applied""
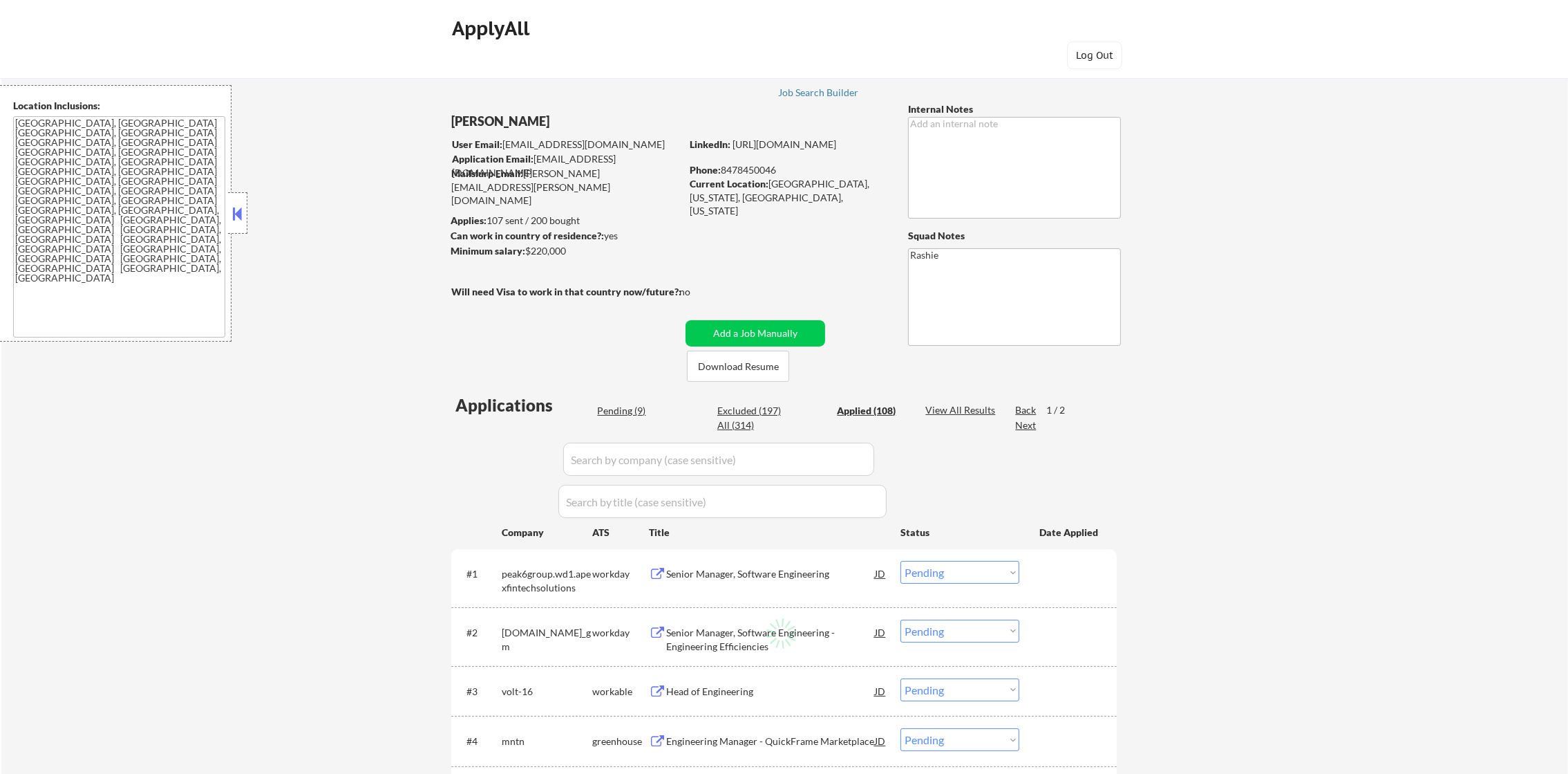
select select ""applied""
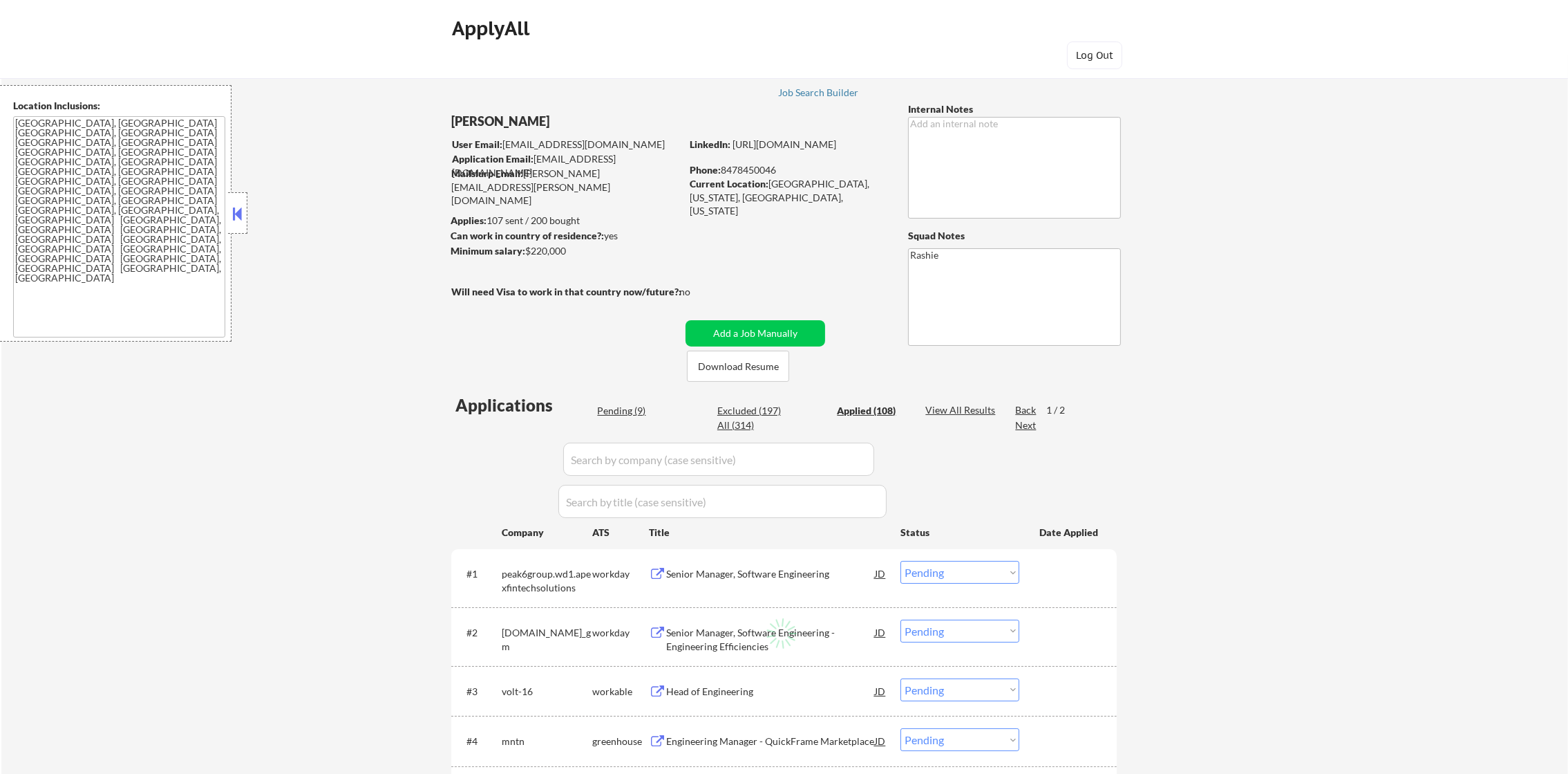
select select ""applied""
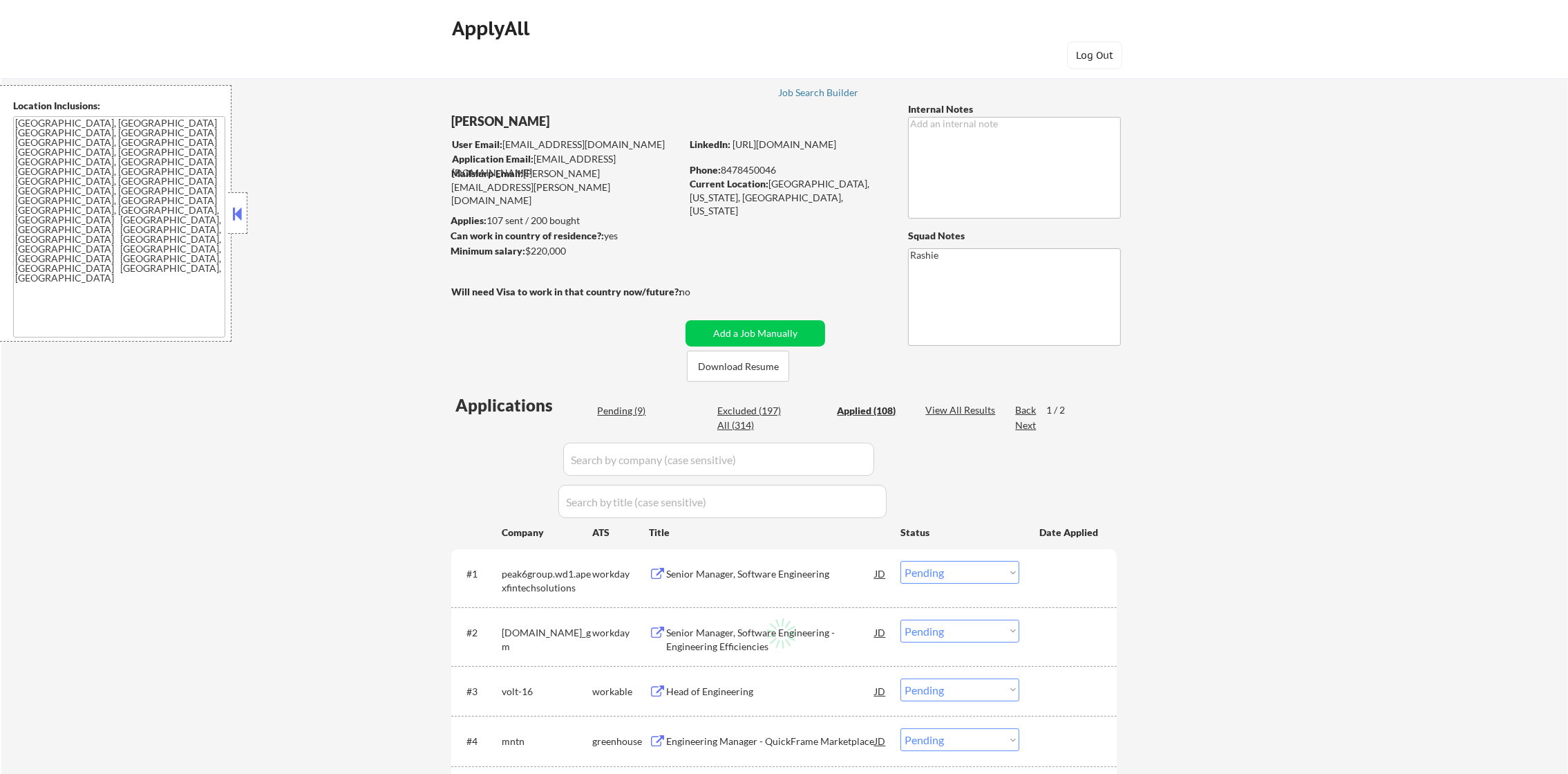
select select ""applied""
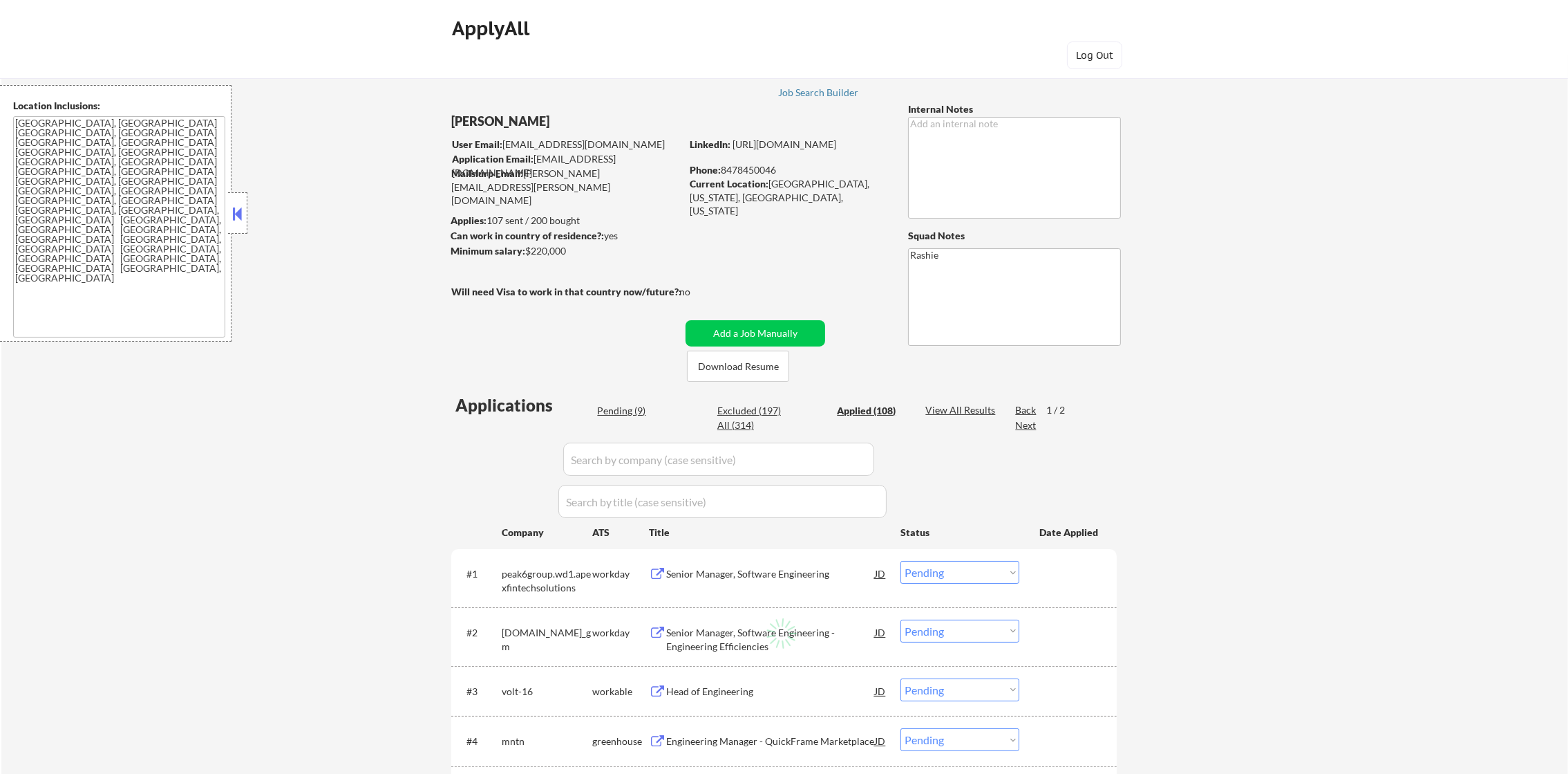
select select ""applied""
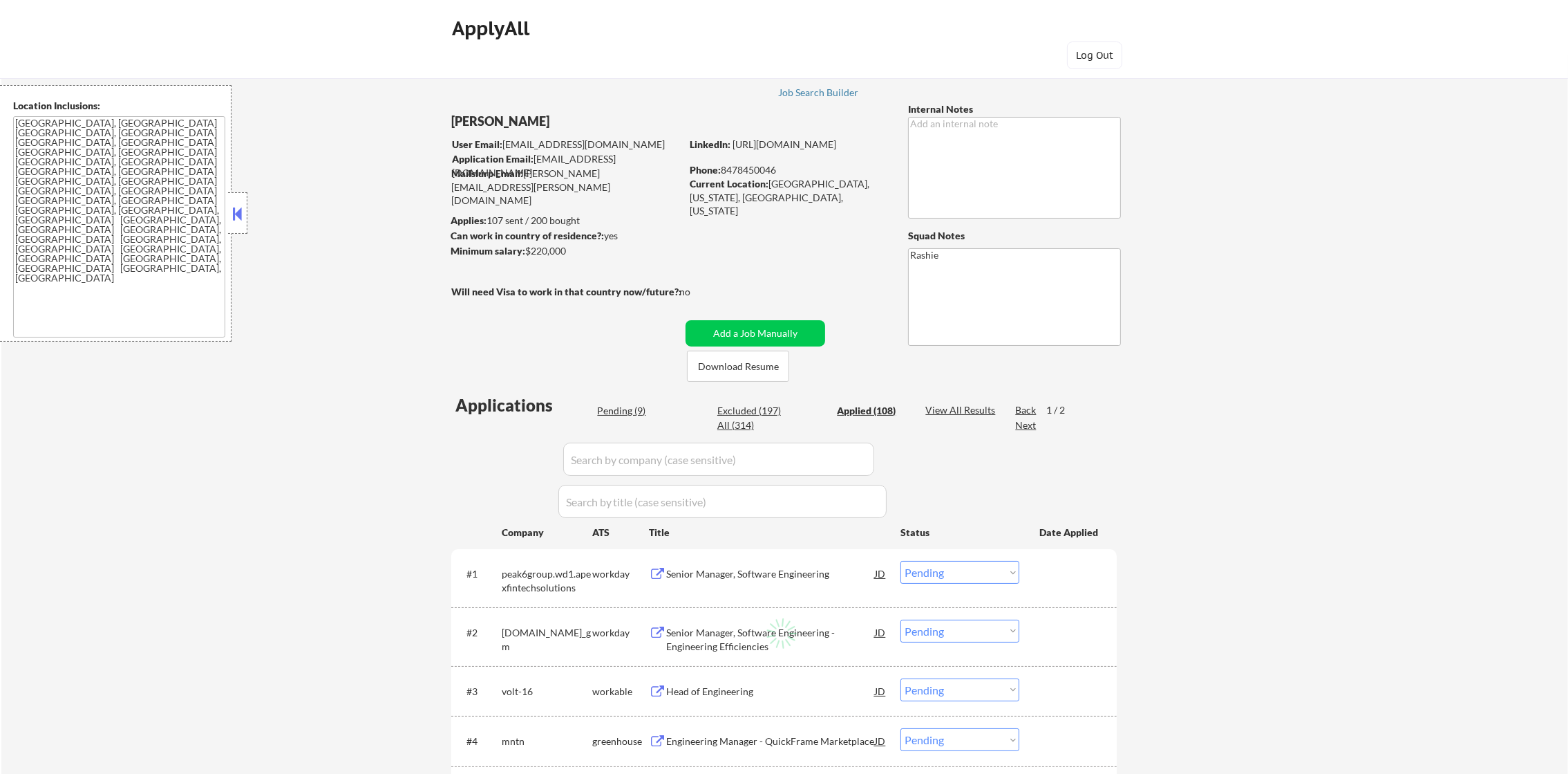
select select ""applied""
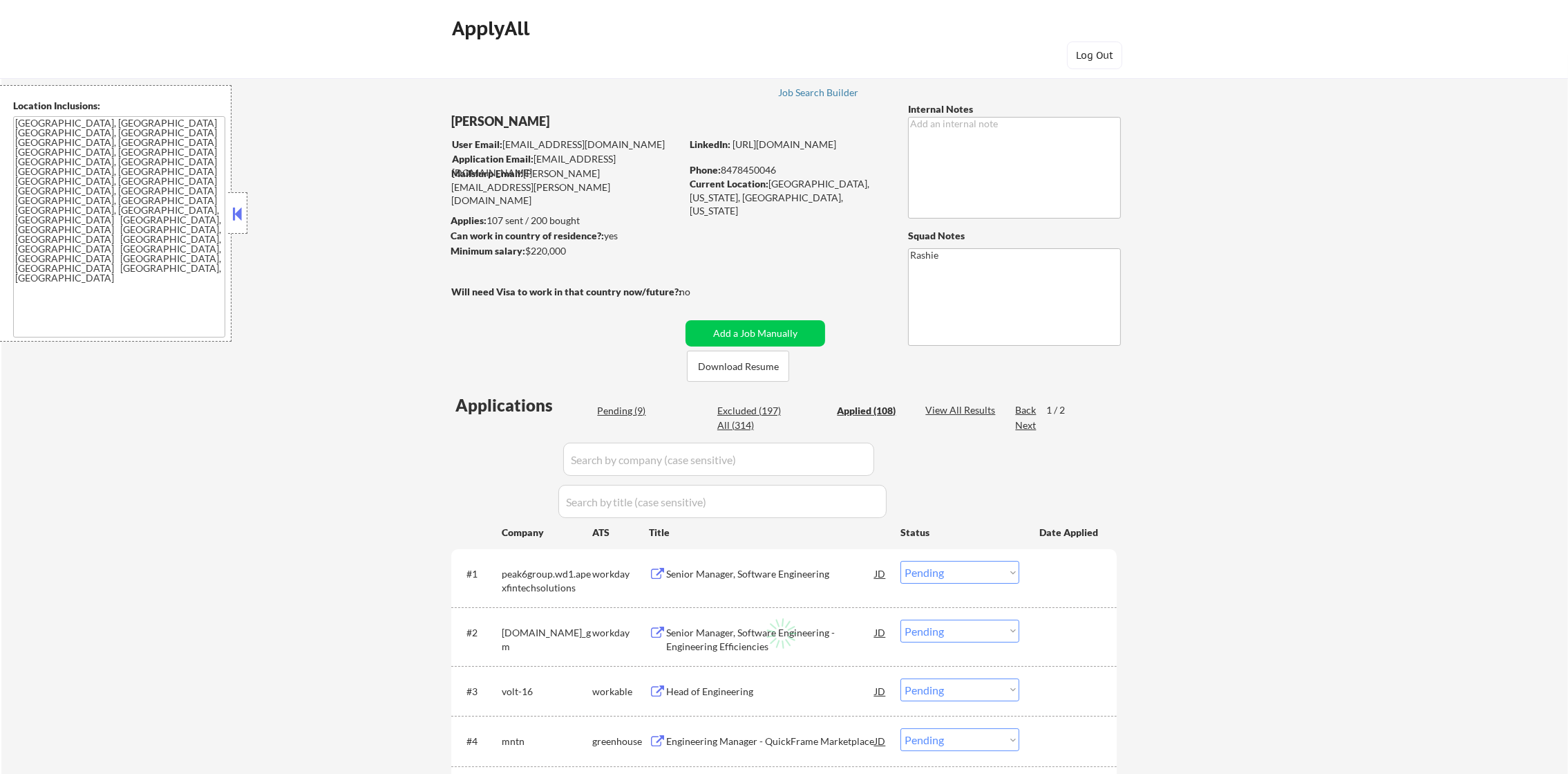
select select ""applied""
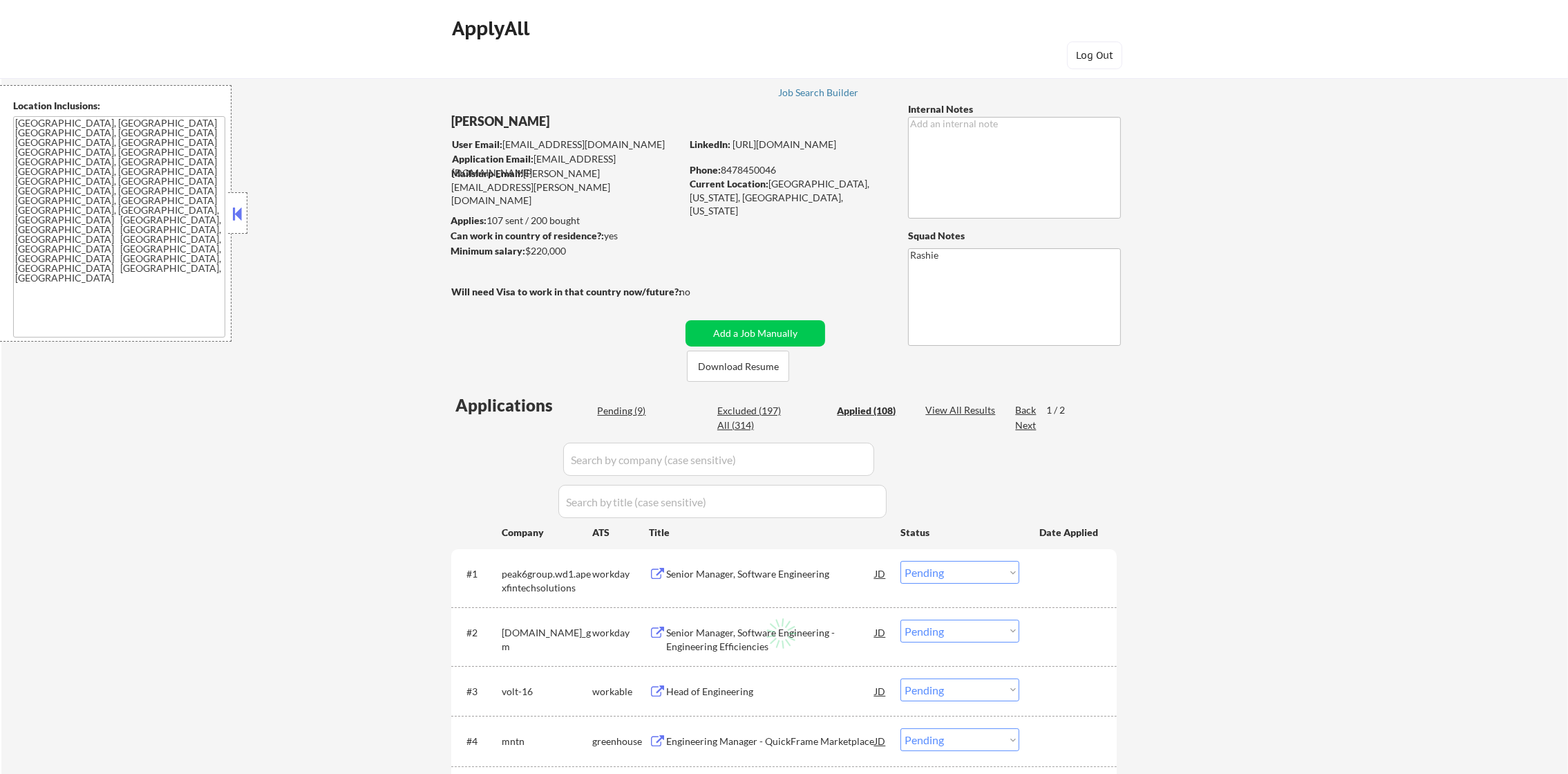
select select ""applied""
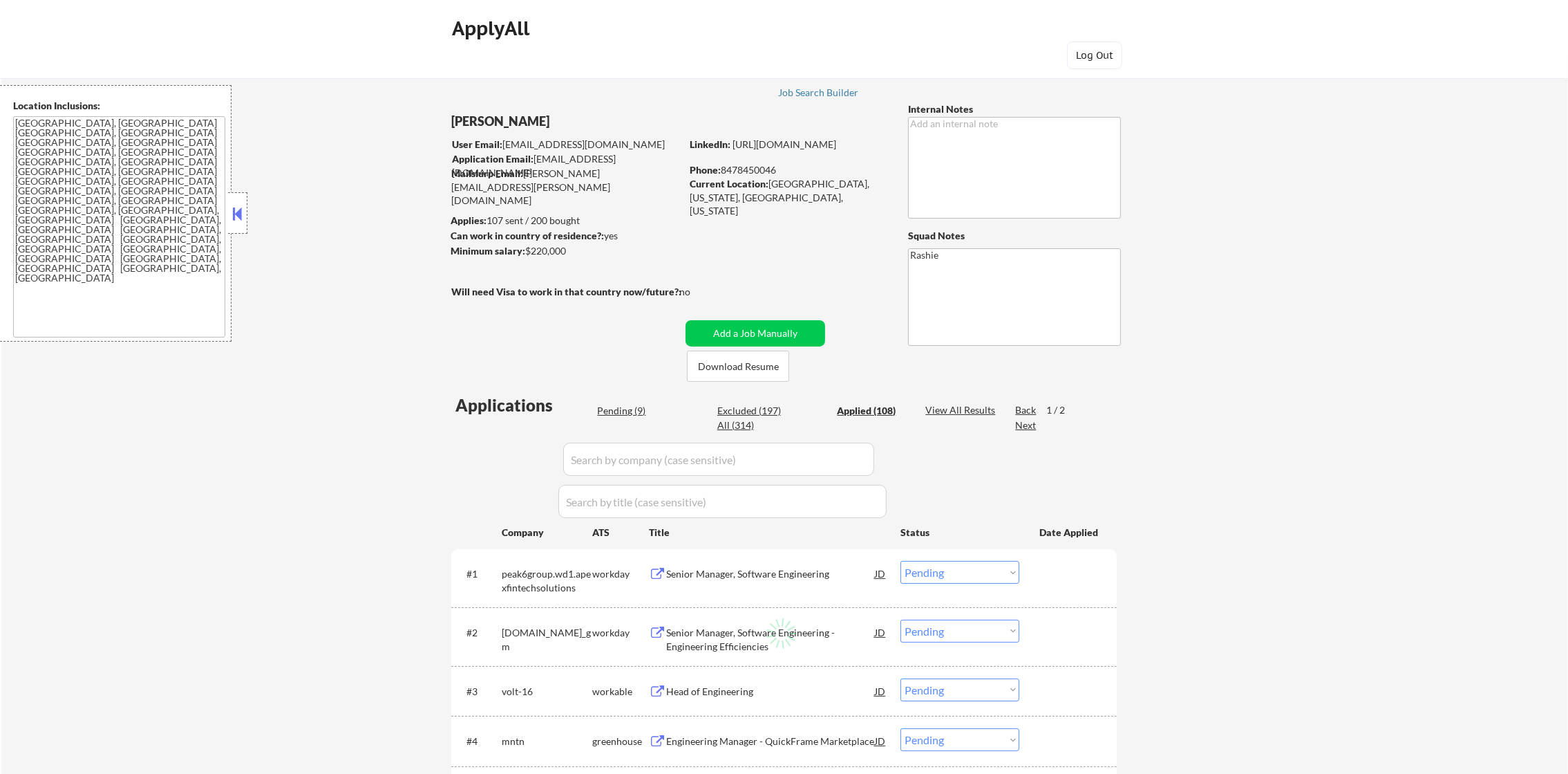
select select ""applied""
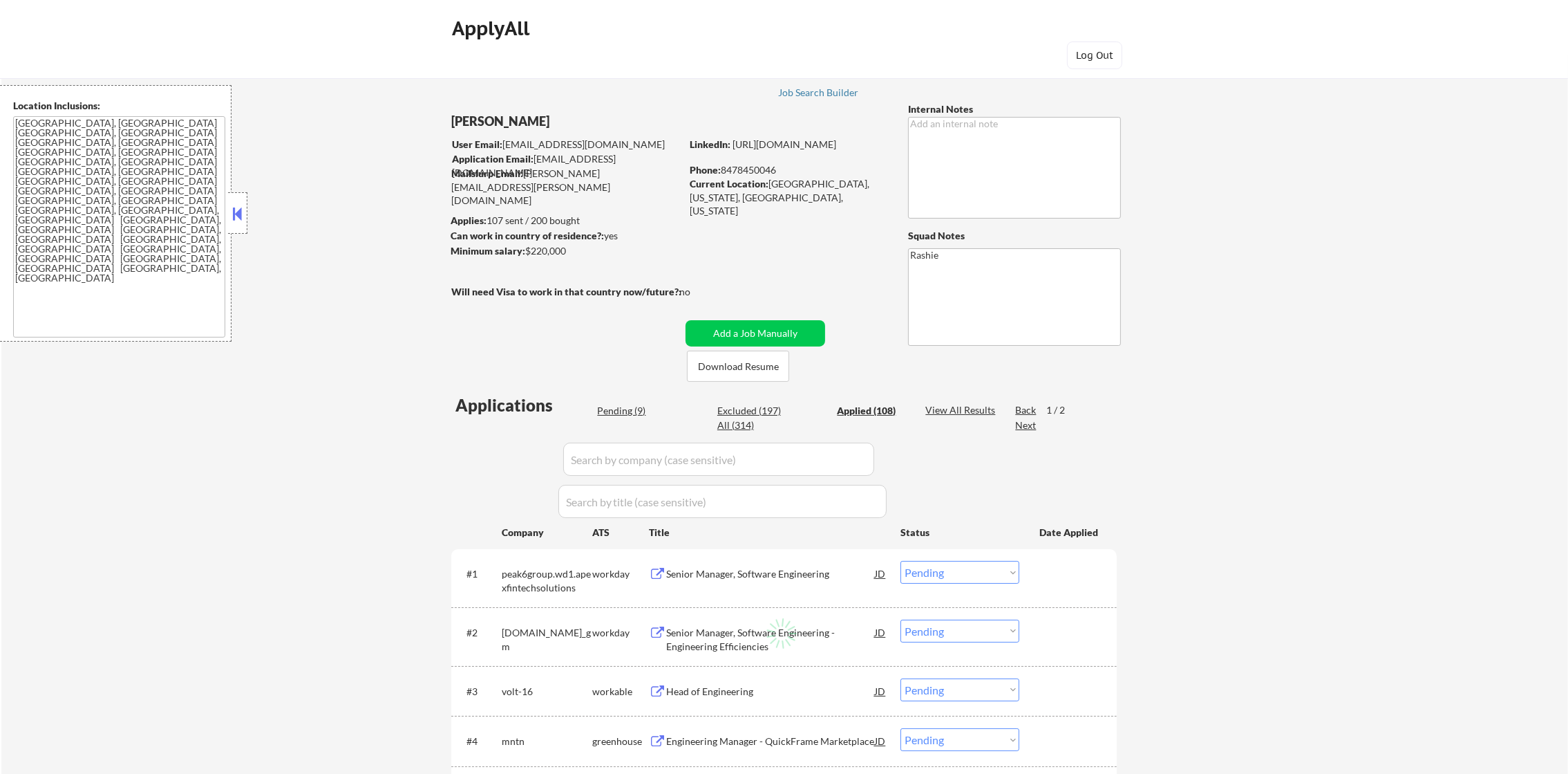
select select ""applied""
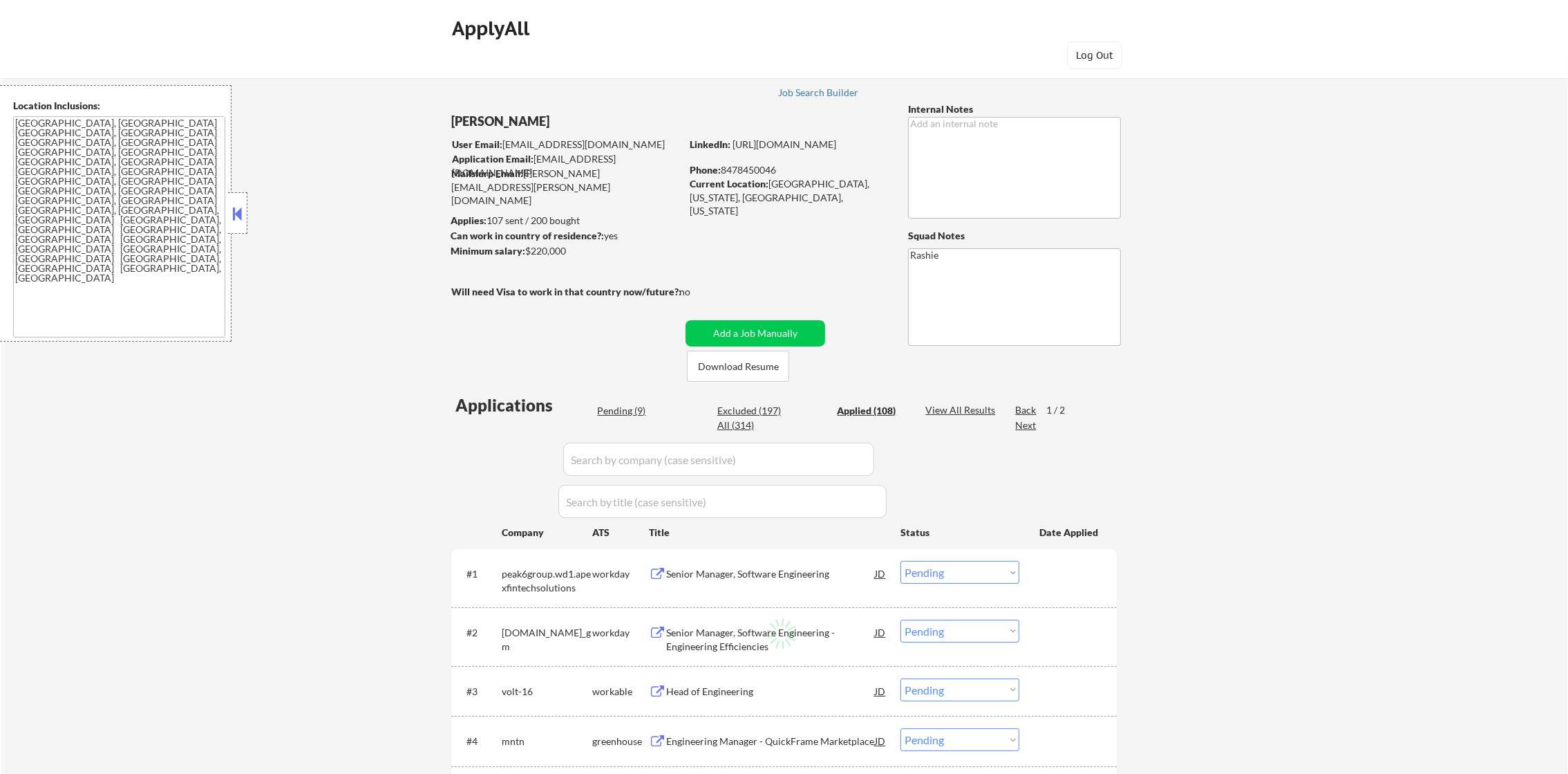
select select ""applied""
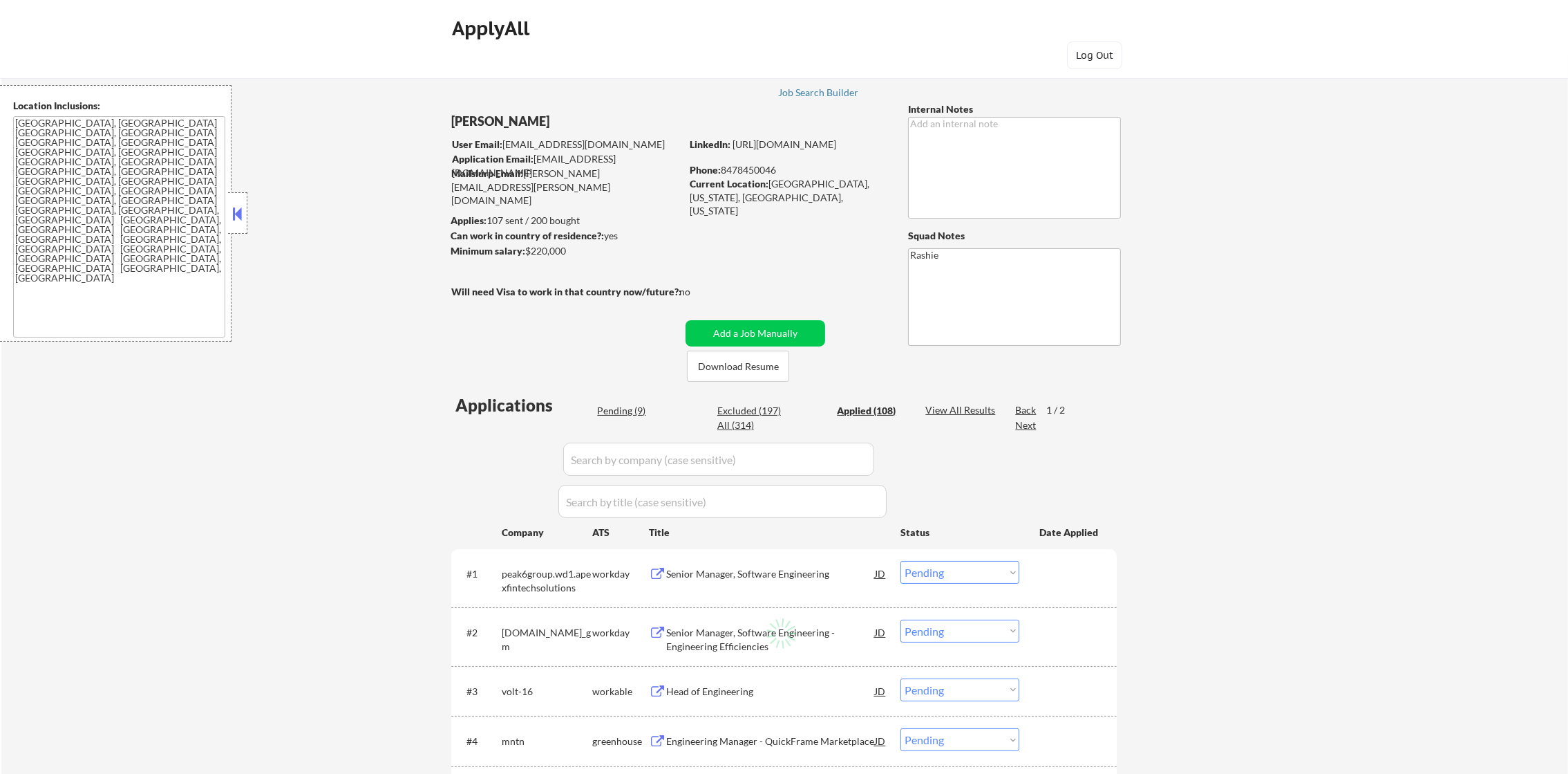
select select ""applied""
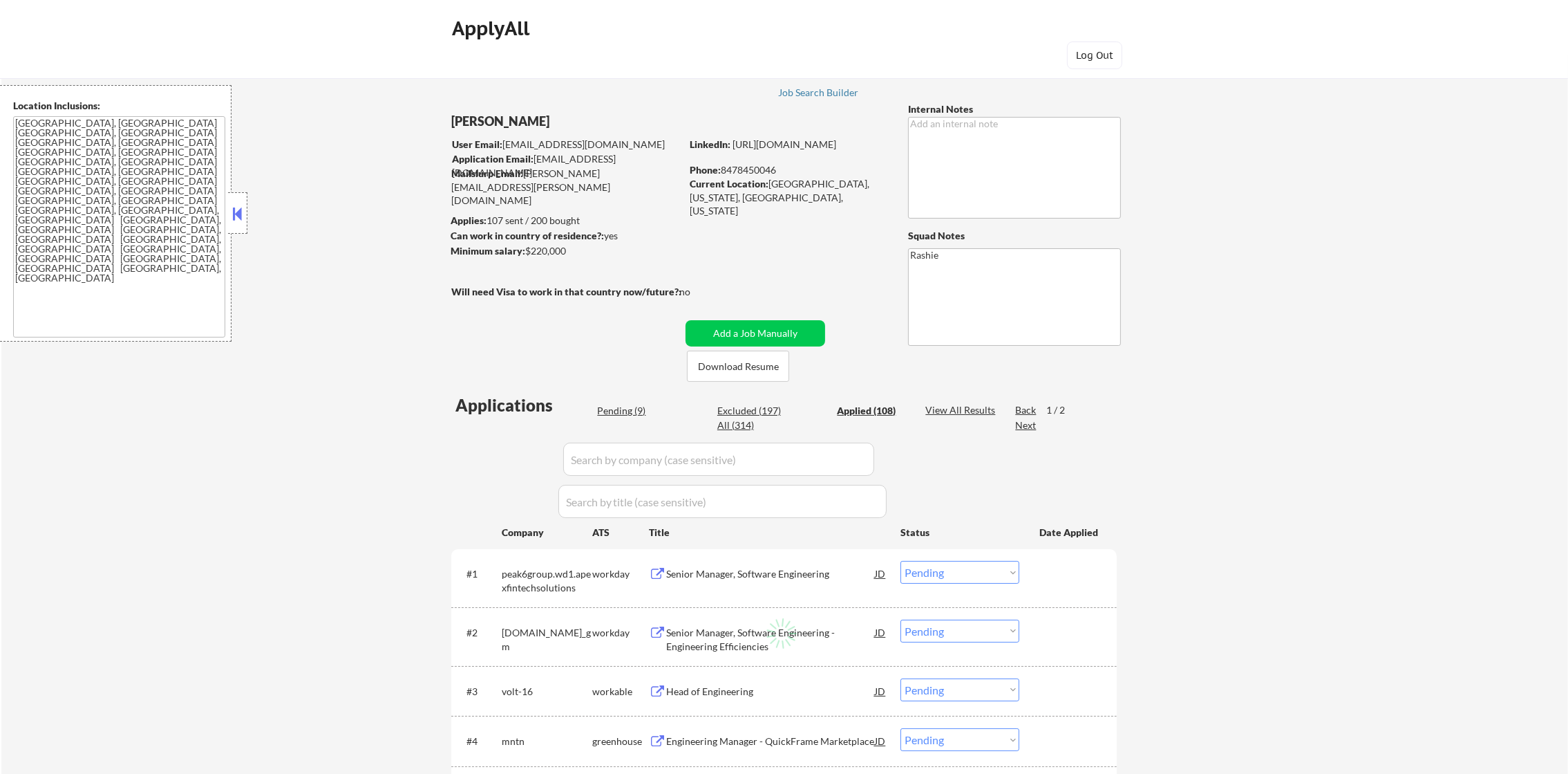
select select ""applied""
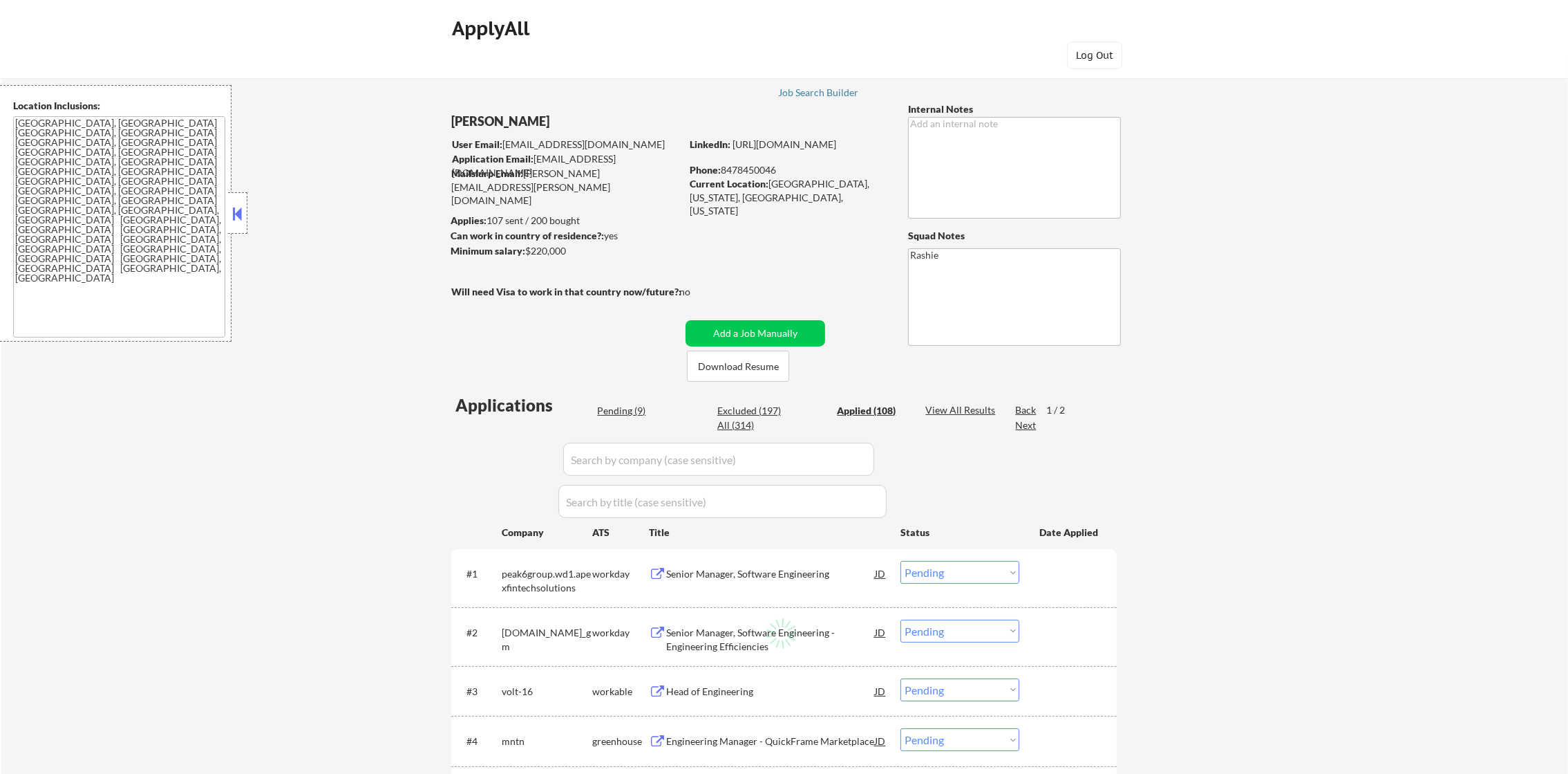
select select ""applied""
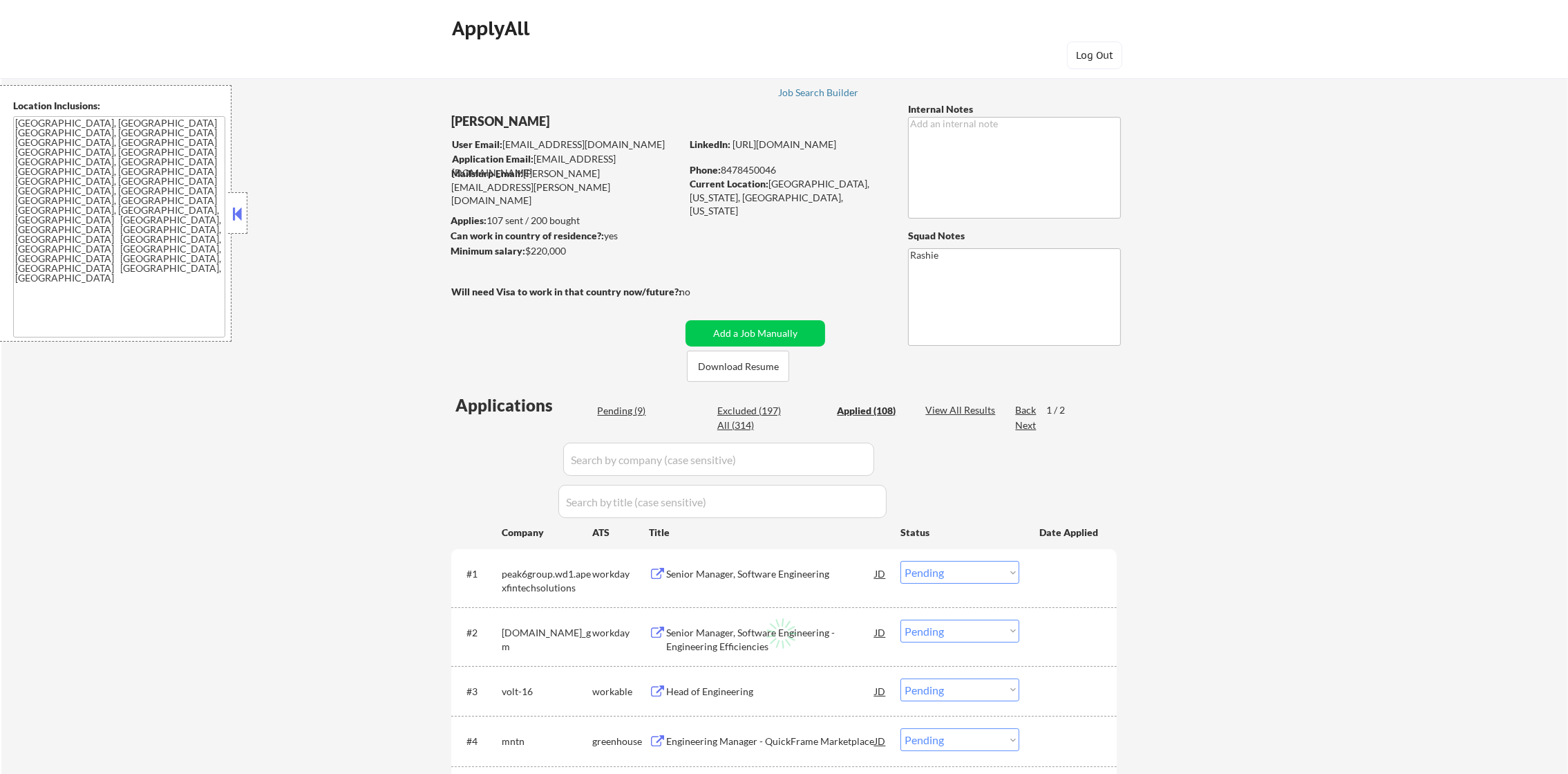
select select ""applied""
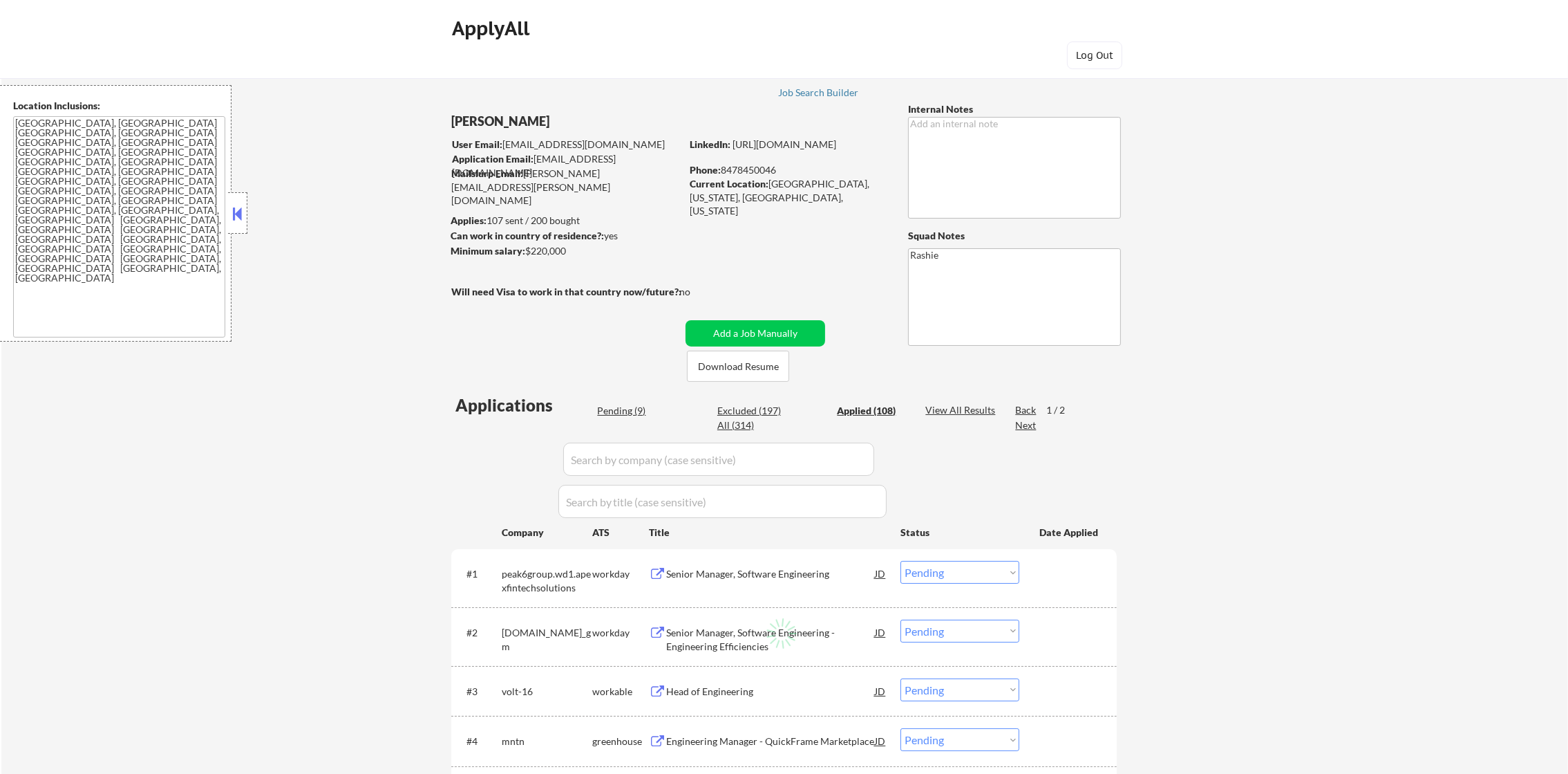
select select ""applied""
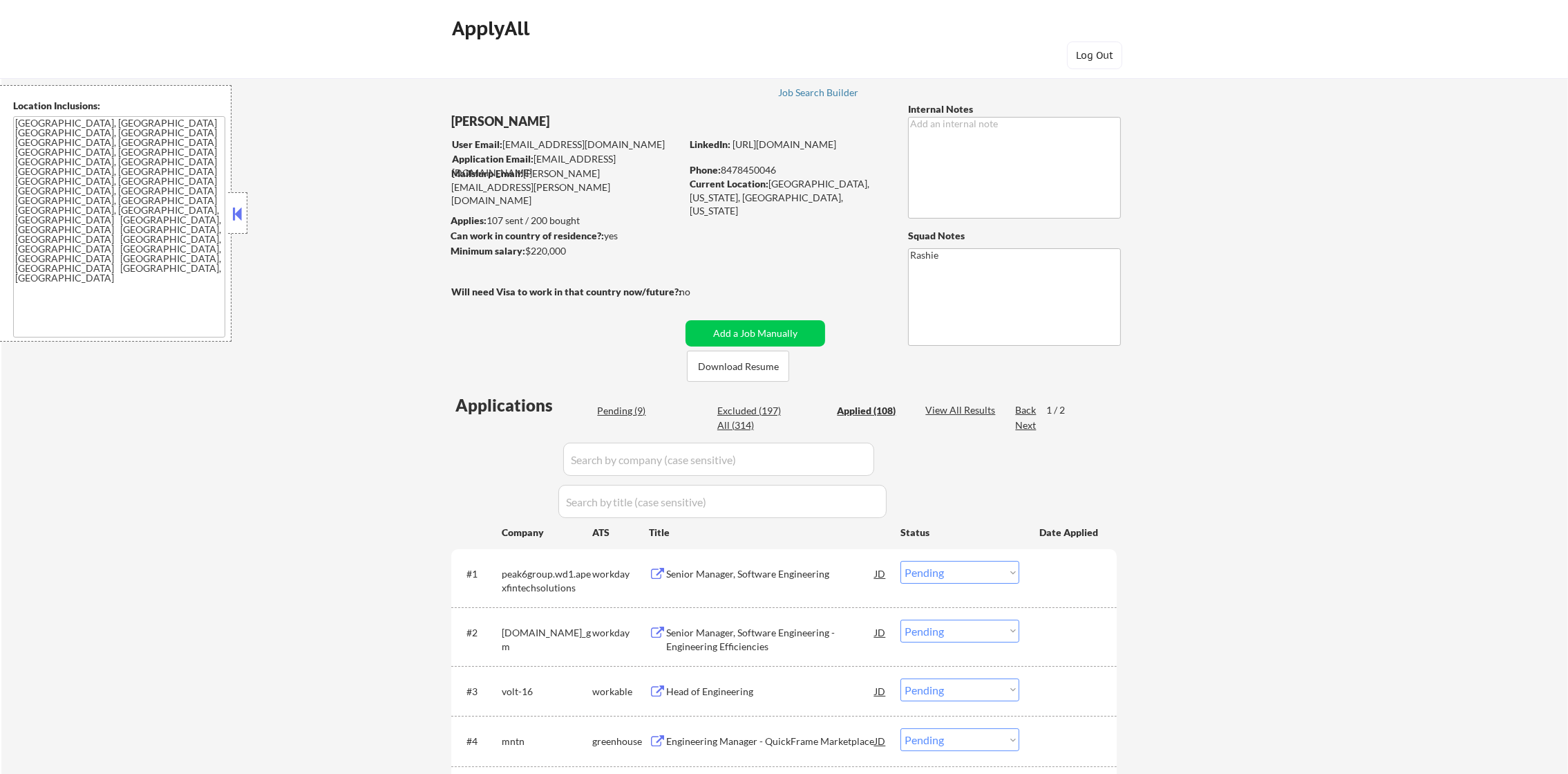
select select ""applied""
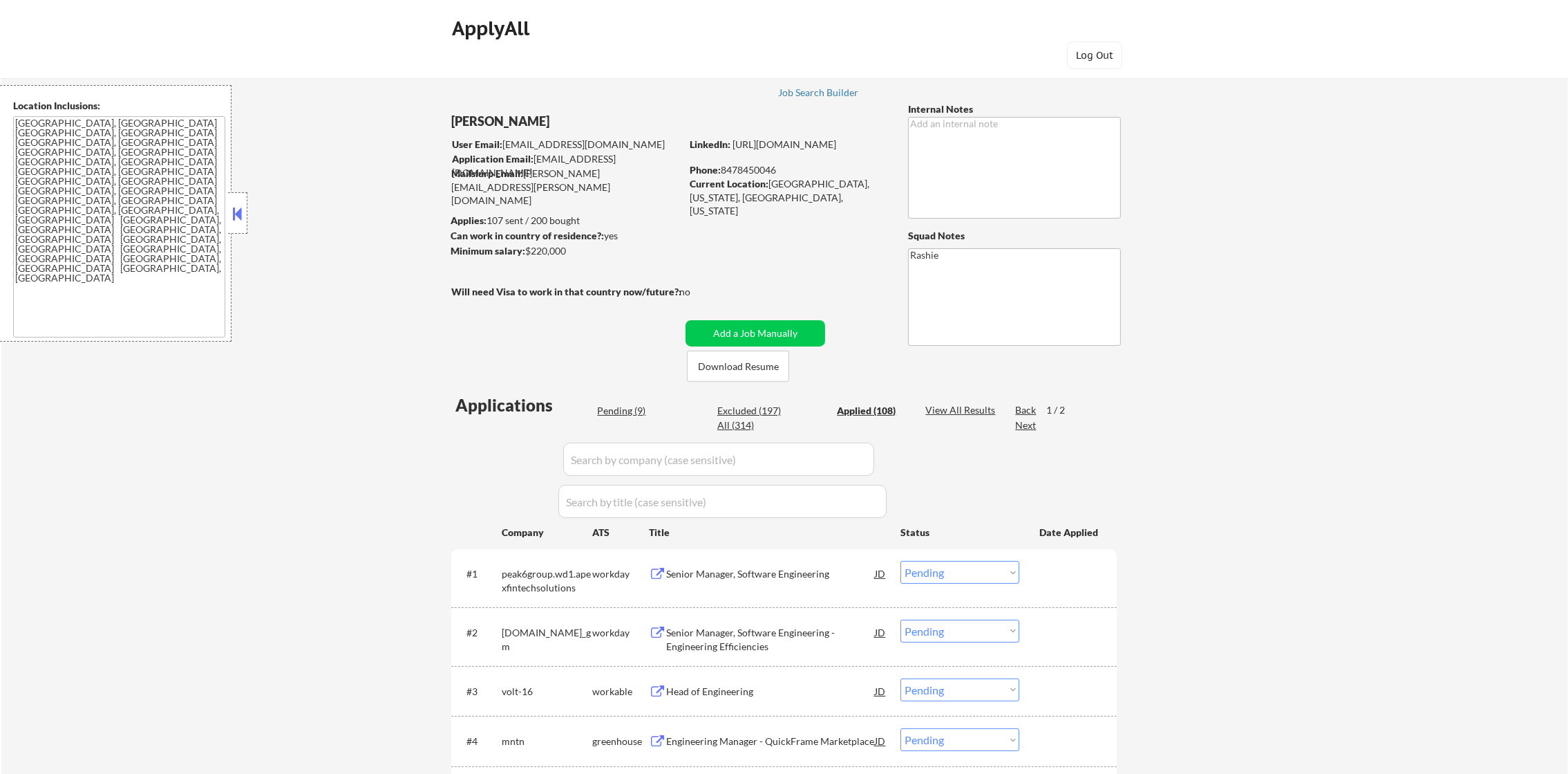
select select ""applied""
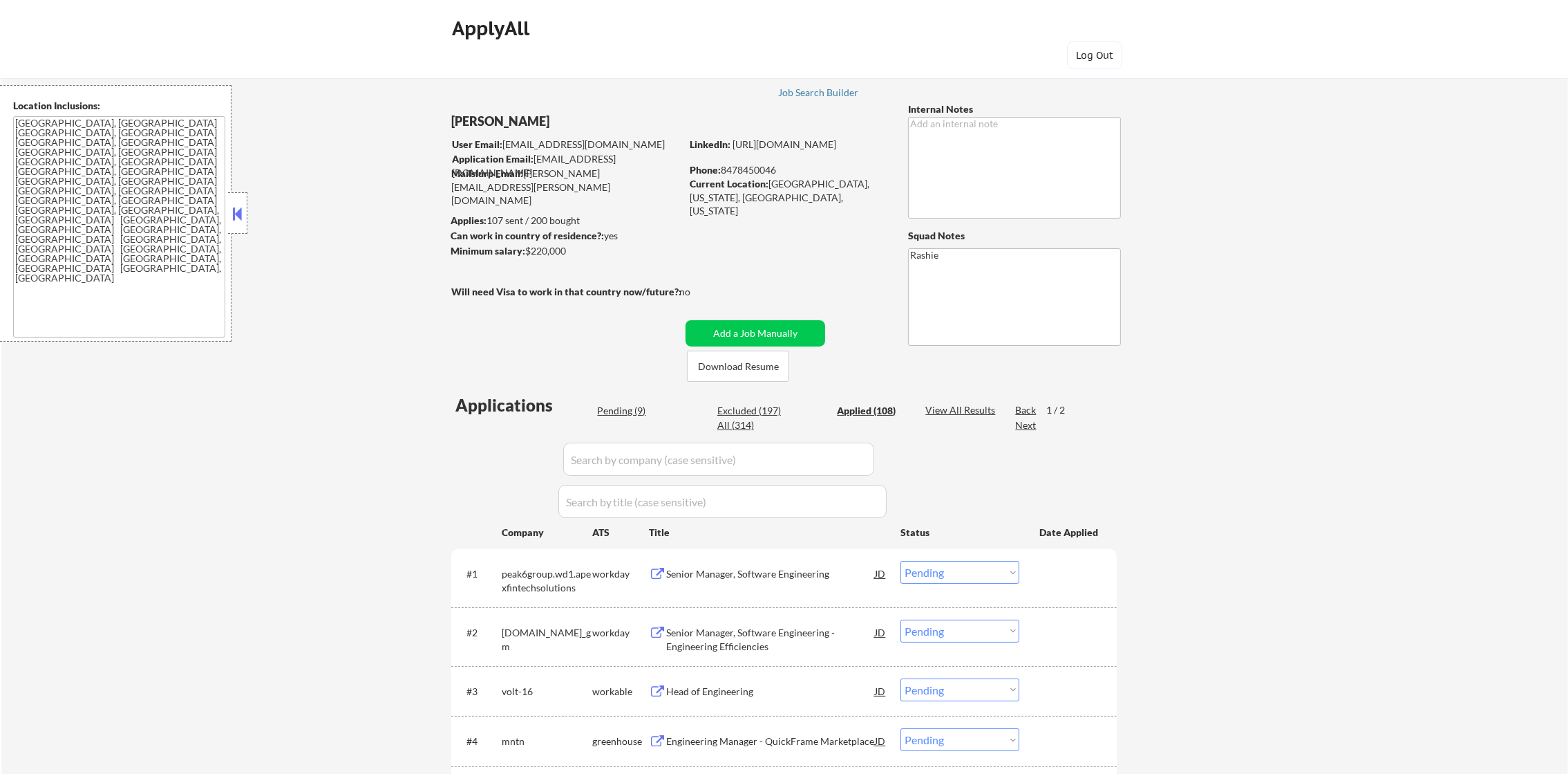
select select ""applied""
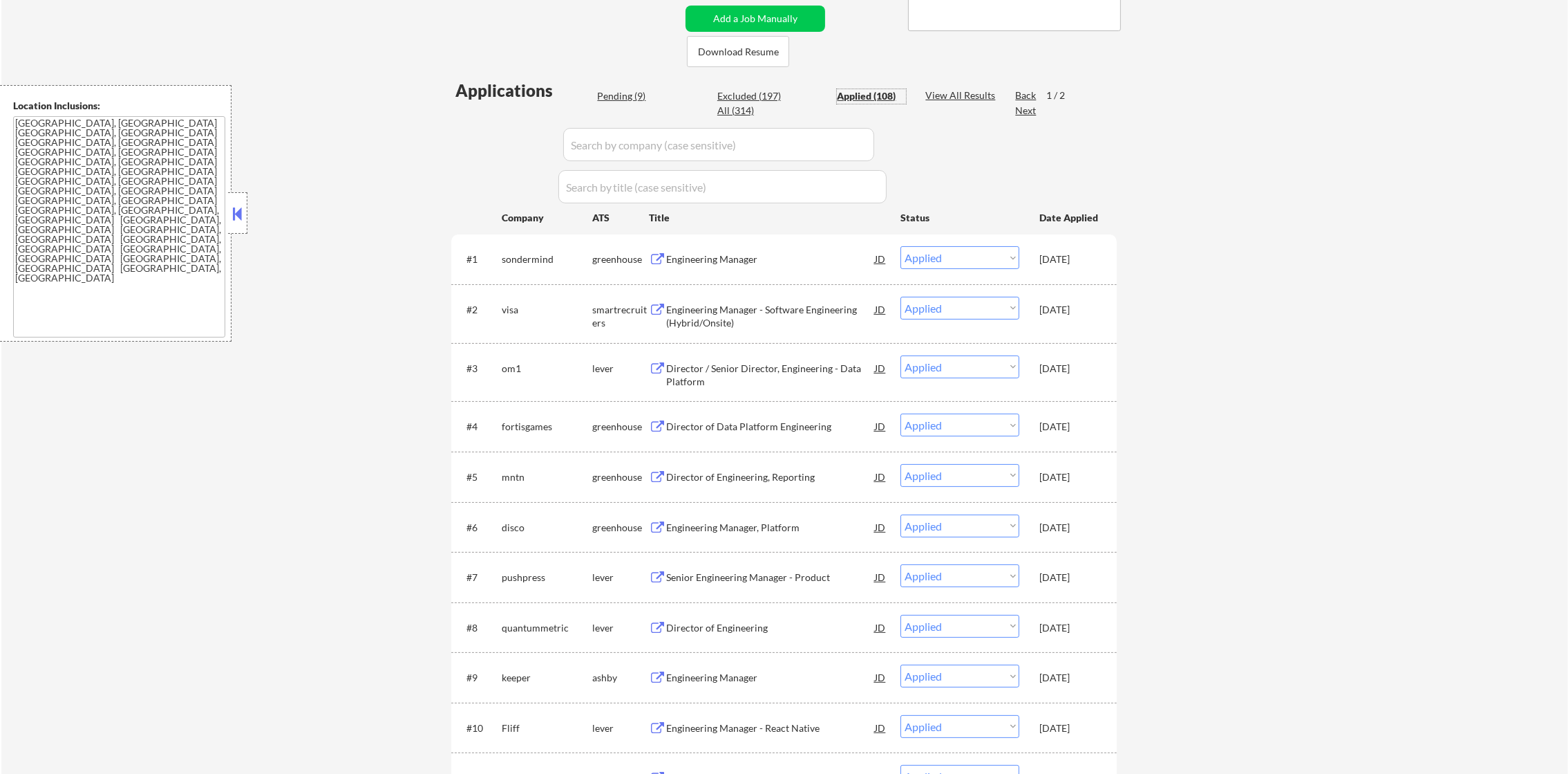
scroll to position [380, 0]
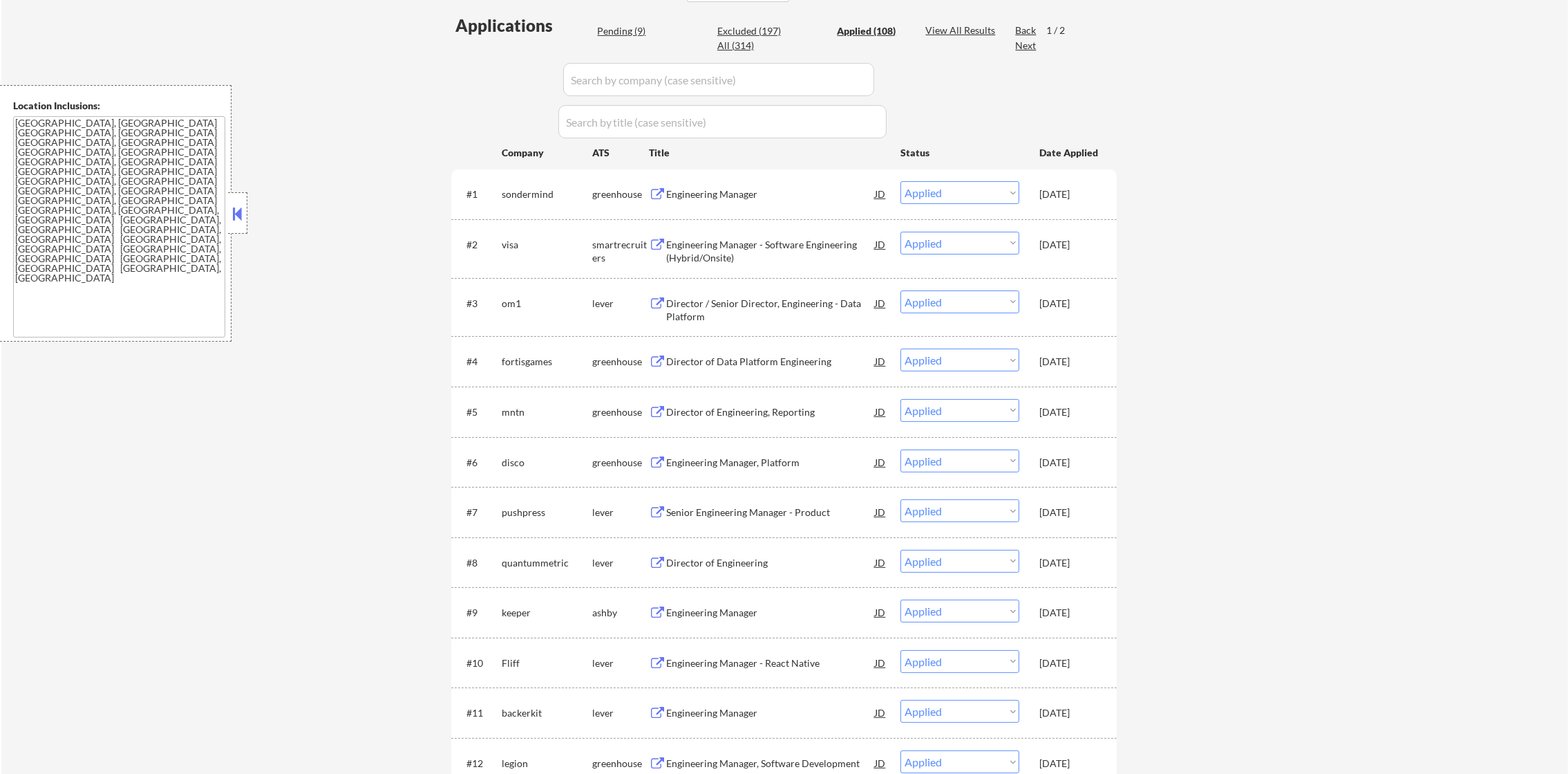
click at [639, 39] on div "Pending (9) Excluded (197) Applied (108) All (314)" at bounding box center [751, 39] width 309 height 29
click at [637, 29] on div "Pending (9)" at bounding box center [632, 31] width 69 height 14
select select ""pending""
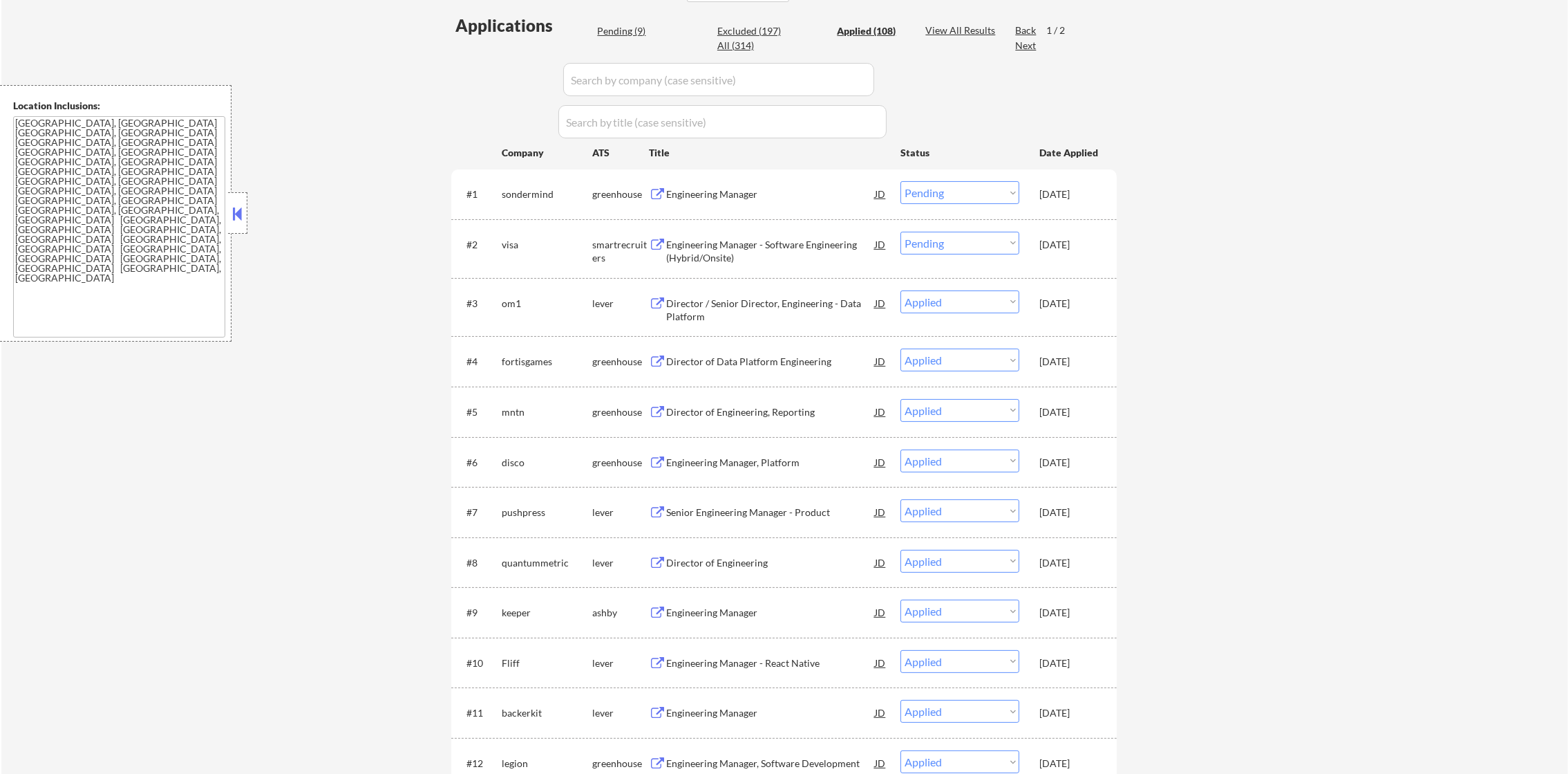
select select ""pending""
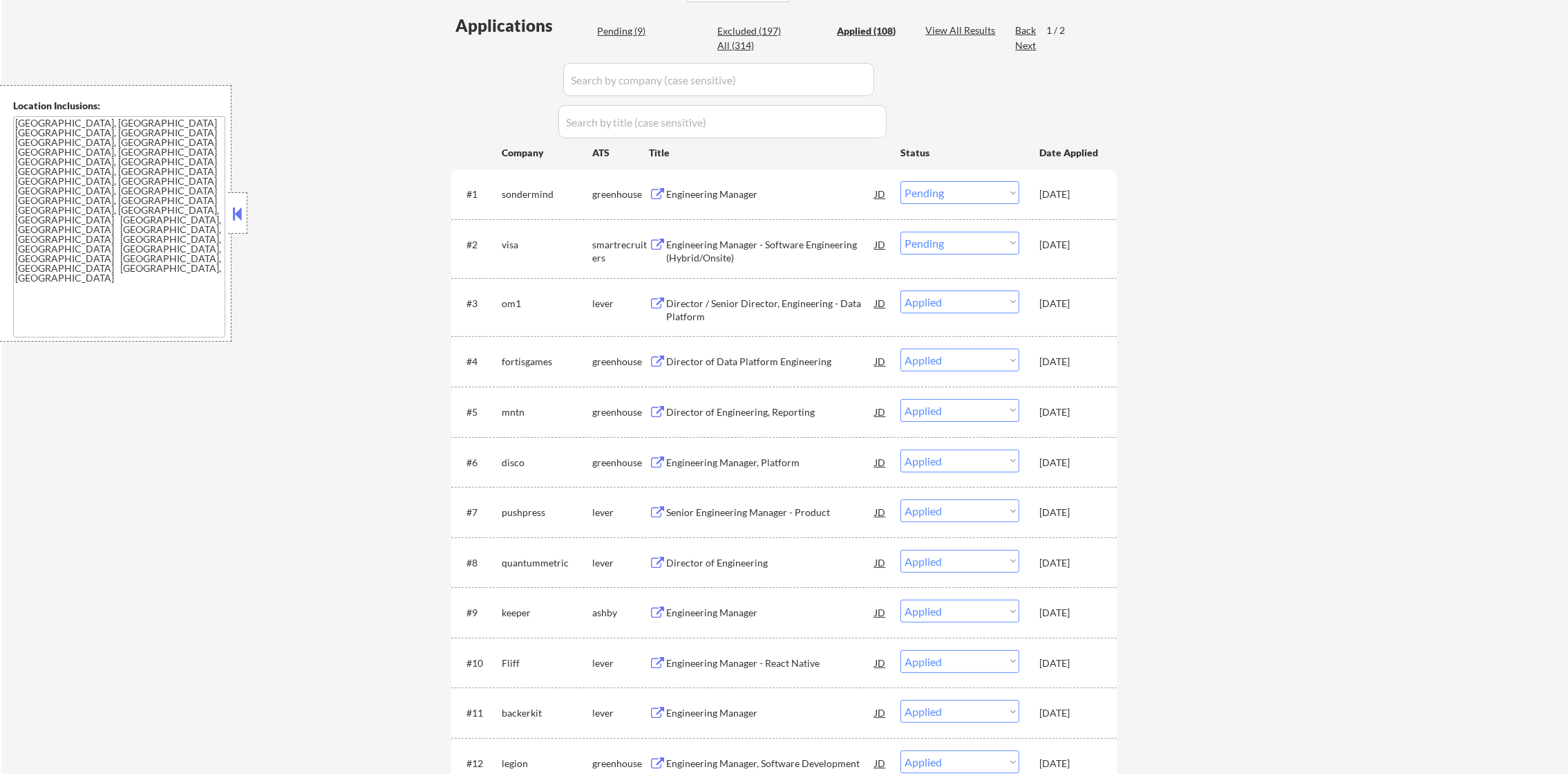
select select ""pending""
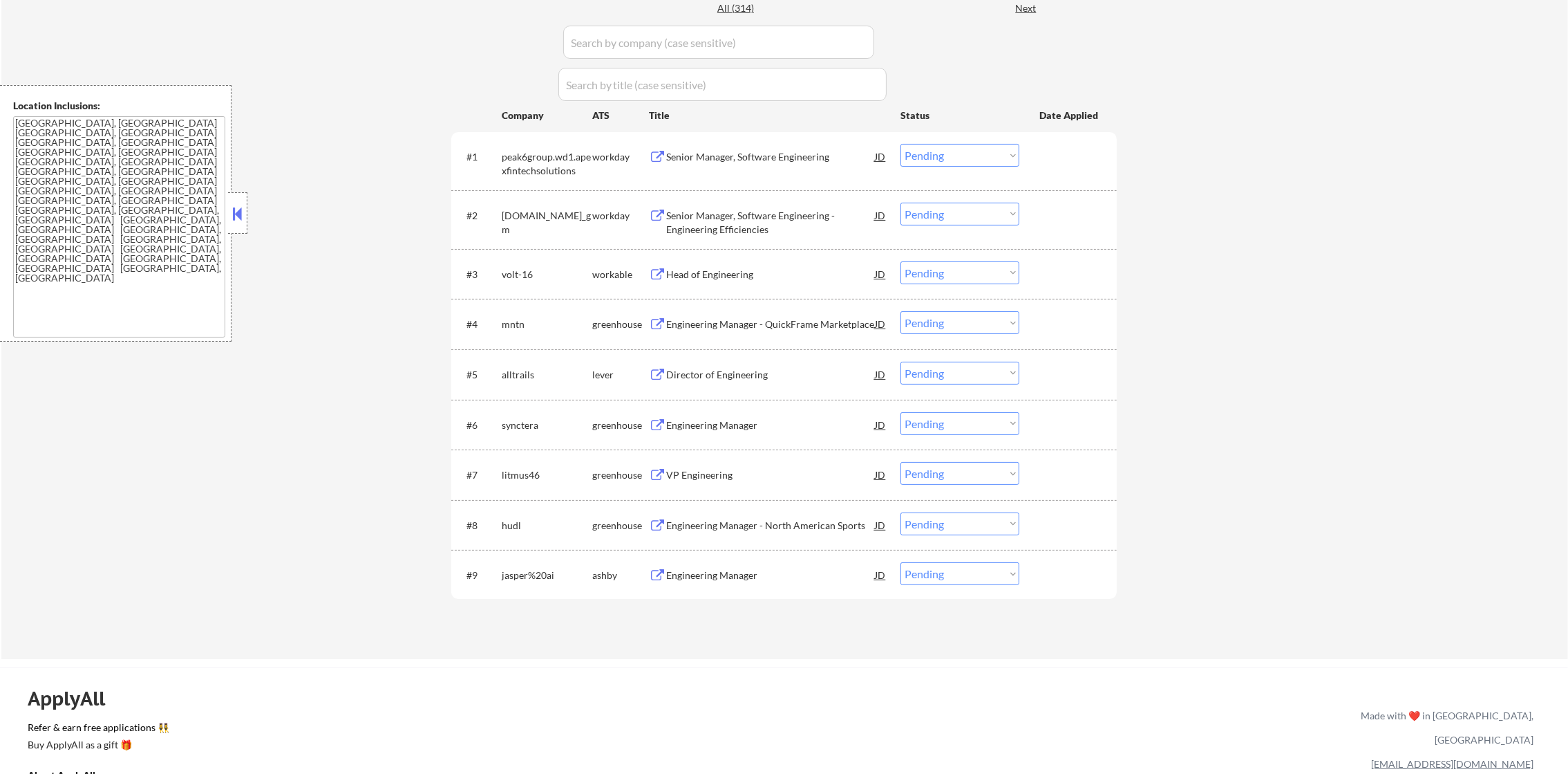
scroll to position [449, 0]
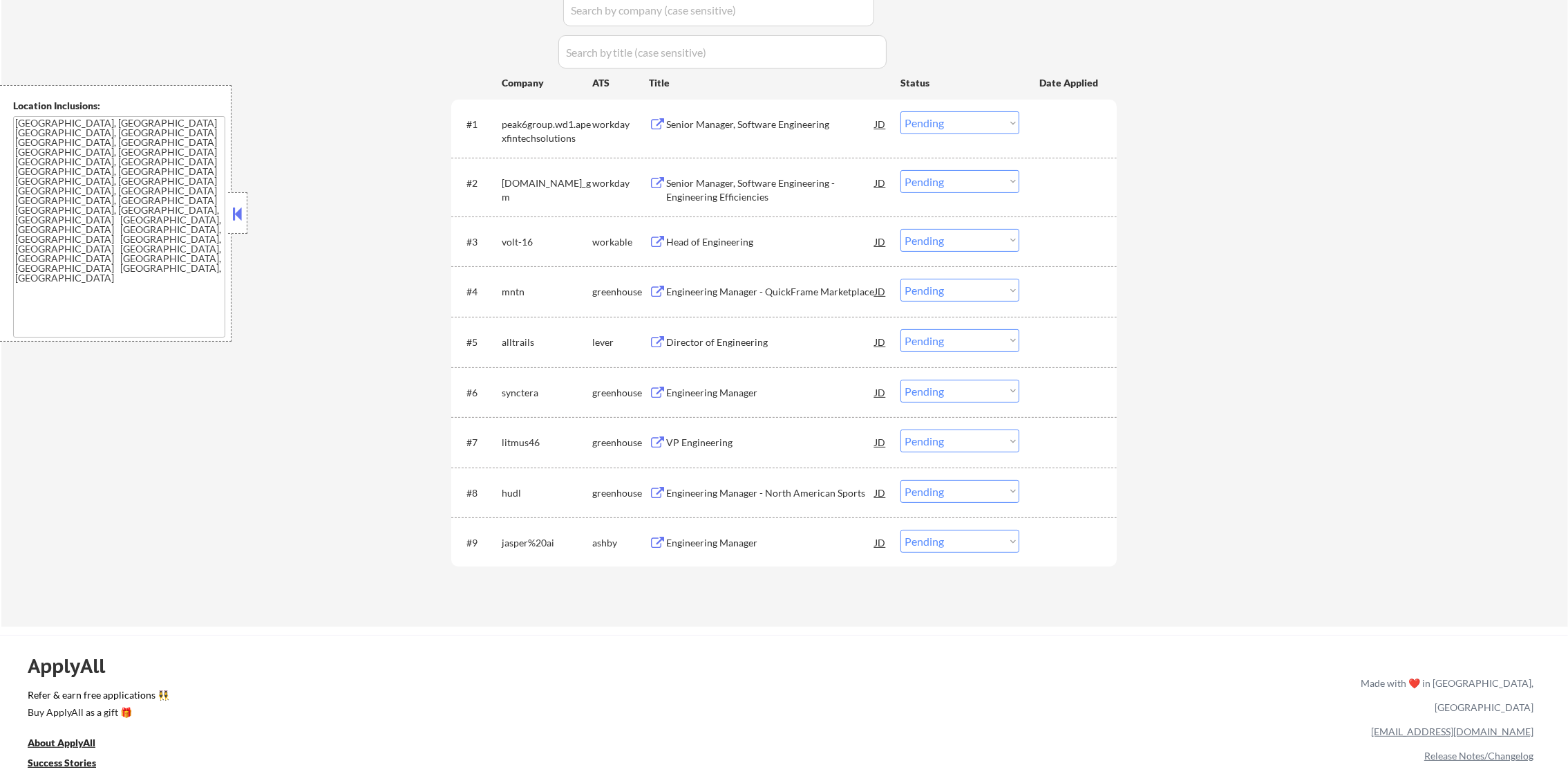
click at [737, 536] on div "Engineering Manager" at bounding box center [771, 542] width 209 height 14
